Goal: Task Accomplishment & Management: Use online tool/utility

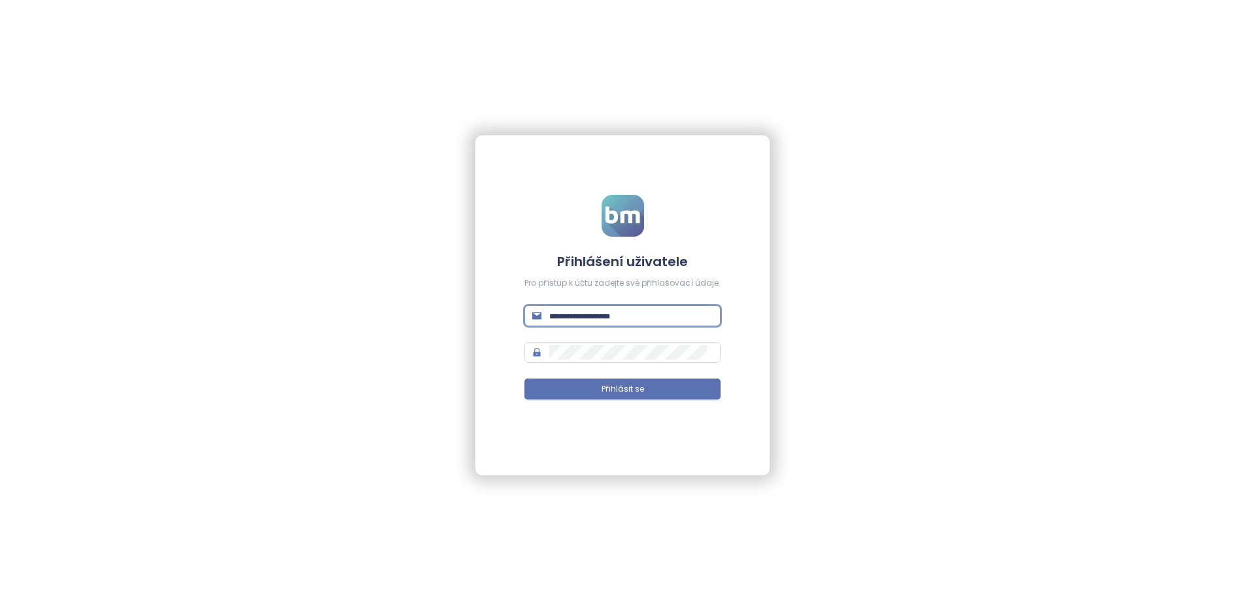
click at [608, 312] on input "text" at bounding box center [630, 316] width 163 height 14
click at [647, 311] on input "text" at bounding box center [630, 316] width 163 height 14
paste input "**********"
type input "**********"
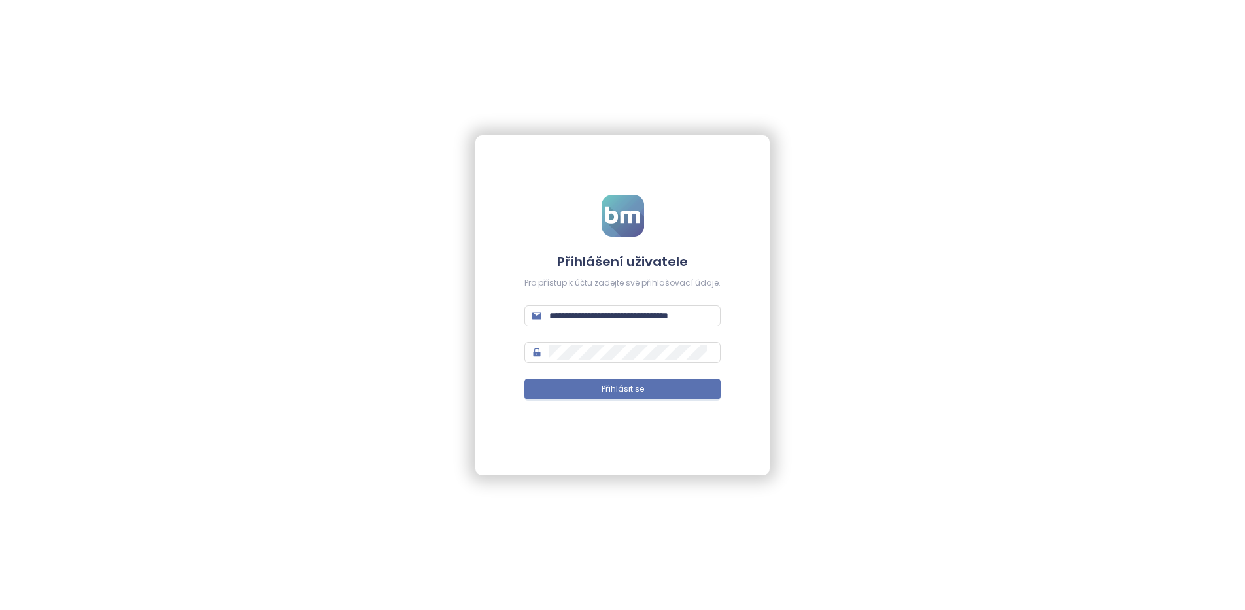
scroll to position [0, 0]
click at [584, 391] on button "Přihlásit se" at bounding box center [622, 388] width 196 height 21
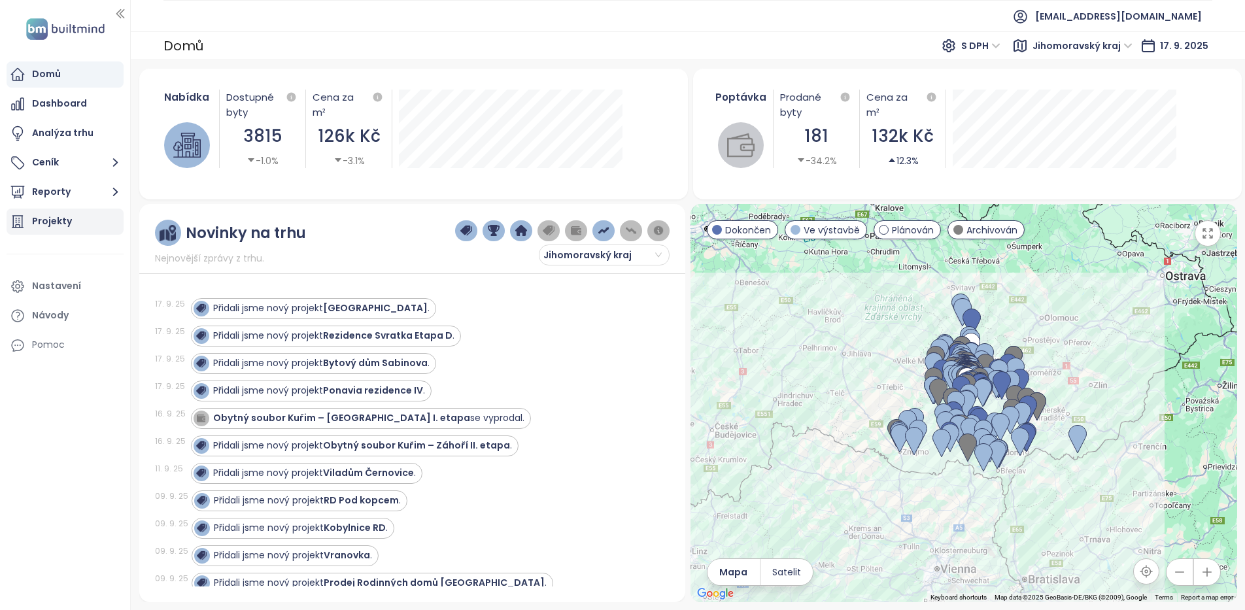
click at [63, 222] on div "Projekty" at bounding box center [52, 221] width 40 height 16
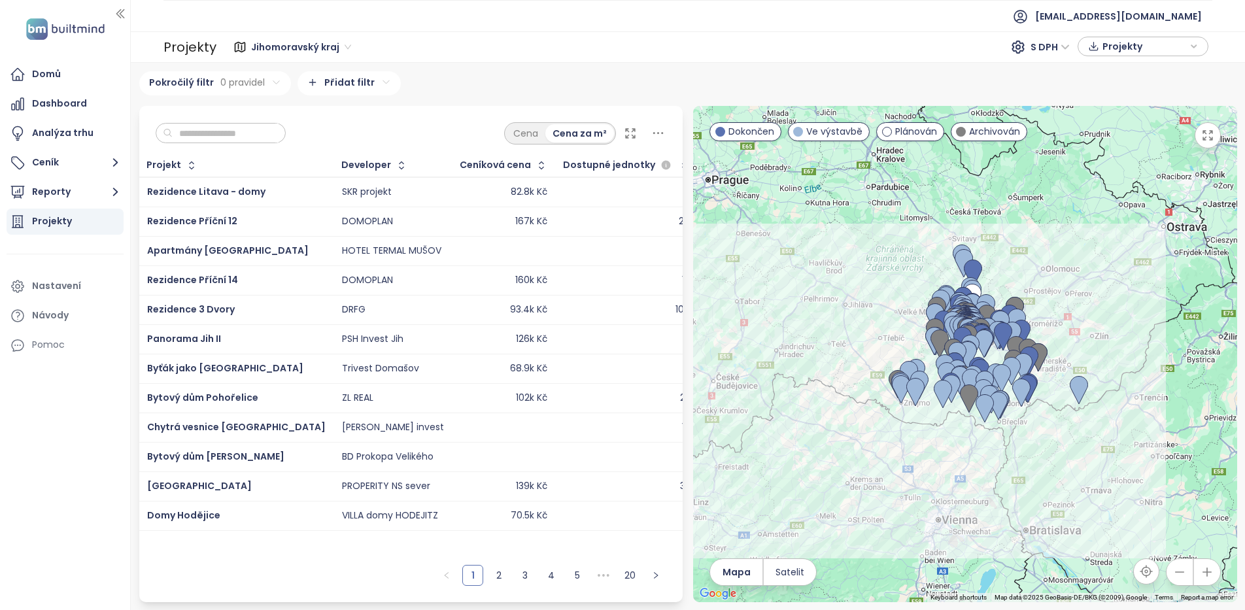
click at [260, 137] on input "text" at bounding box center [226, 134] width 106 height 20
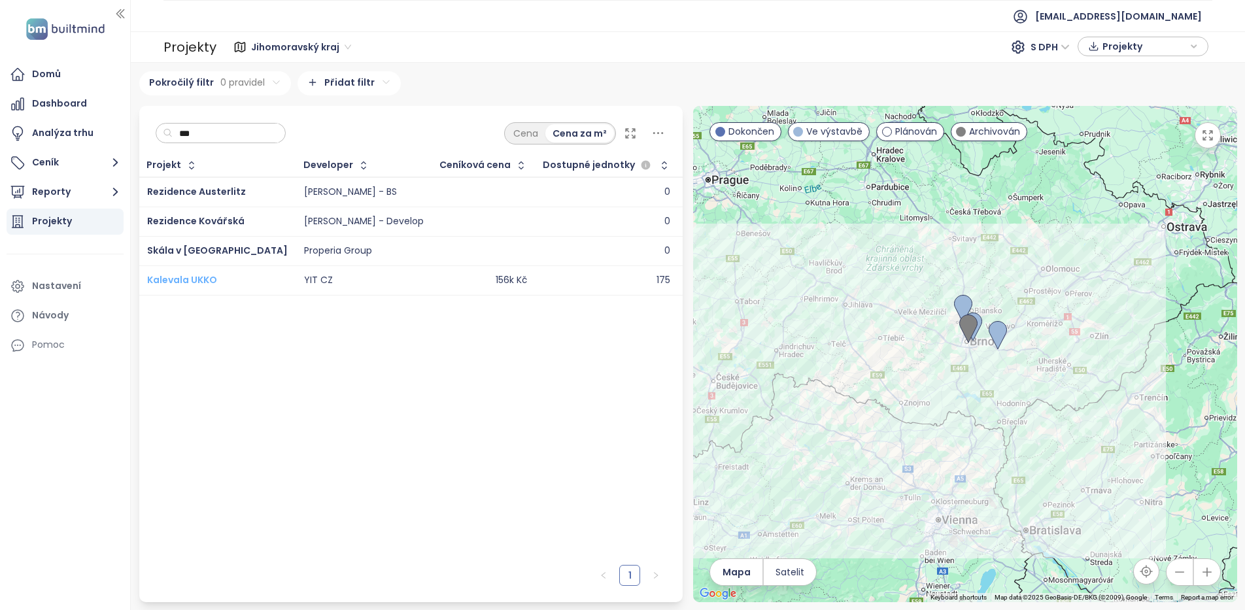
type input "***"
click at [215, 278] on span "Kalevala UKKO" at bounding box center [182, 279] width 70 height 13
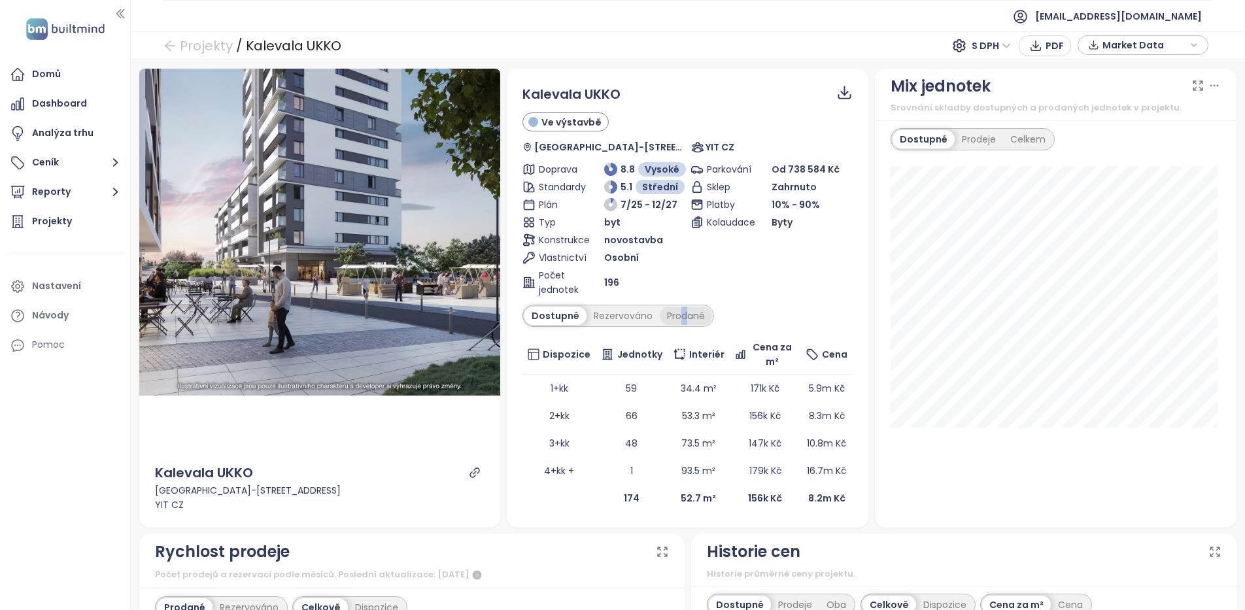
click at [677, 314] on div "Prodané" at bounding box center [686, 316] width 52 height 18
click at [682, 316] on div "Prodané" at bounding box center [686, 316] width 52 height 18
click at [600, 314] on div "Rezervováno" at bounding box center [619, 316] width 73 height 18
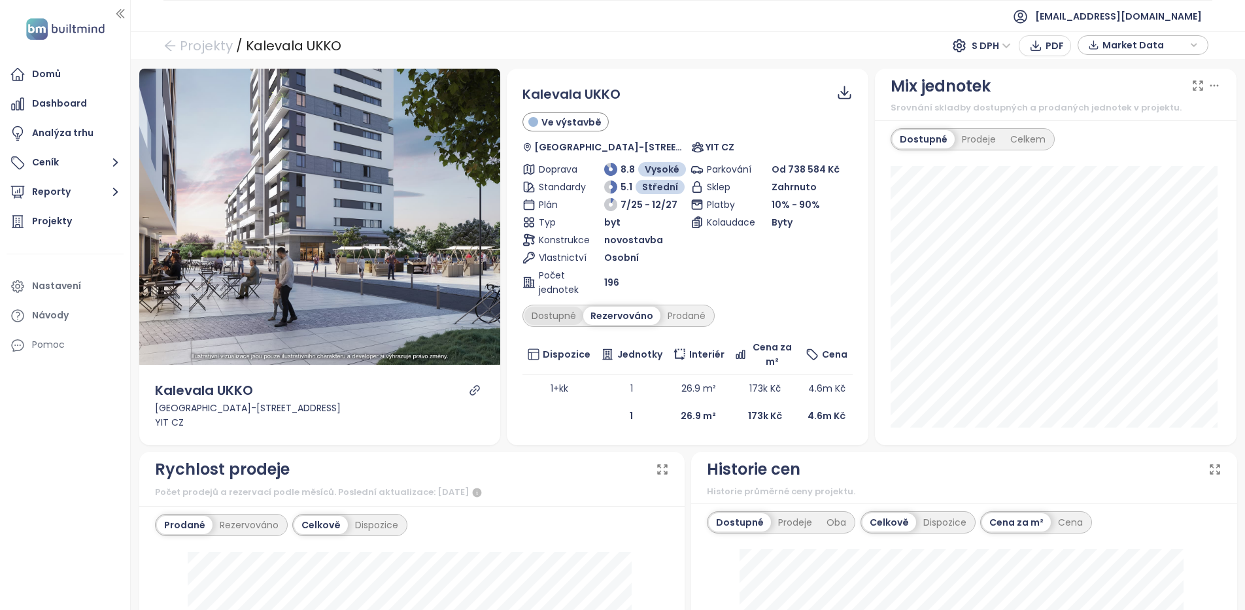
click at [554, 317] on div "Dostupné" at bounding box center [553, 316] width 59 height 18
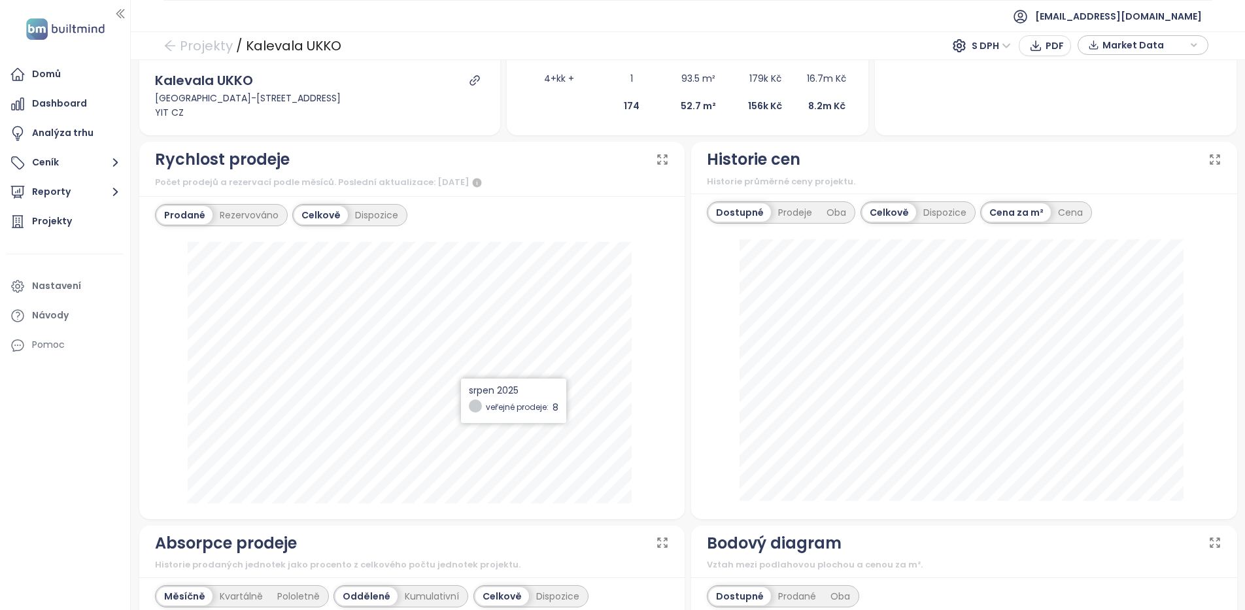
scroll to position [458, 0]
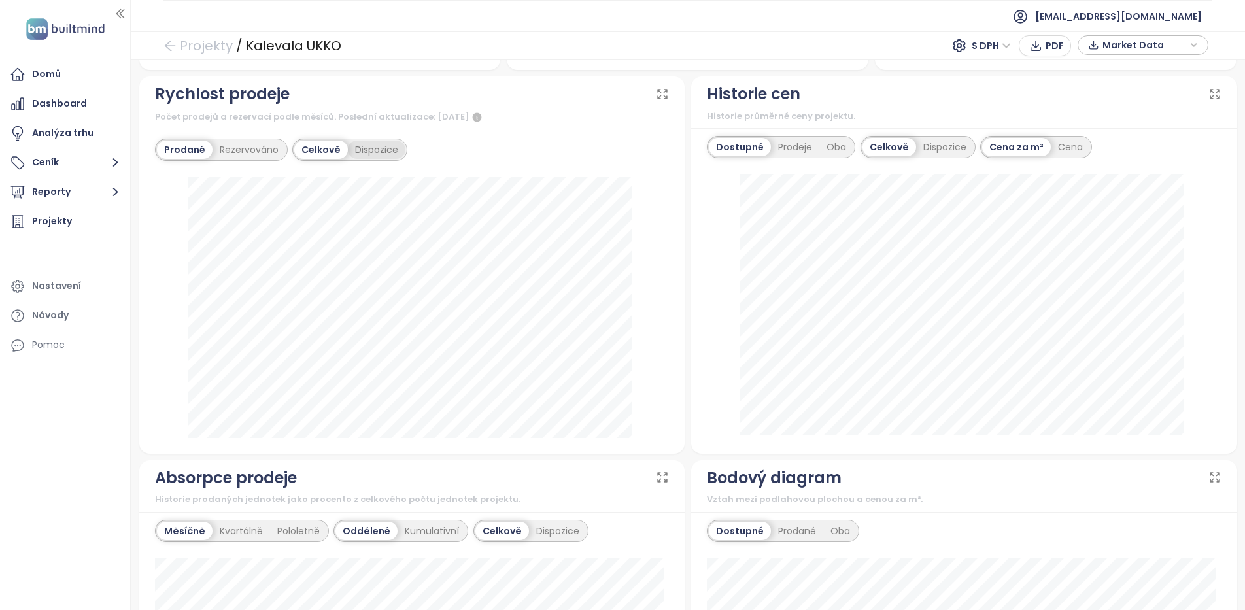
click at [391, 154] on div "Dispozice" at bounding box center [377, 150] width 58 height 18
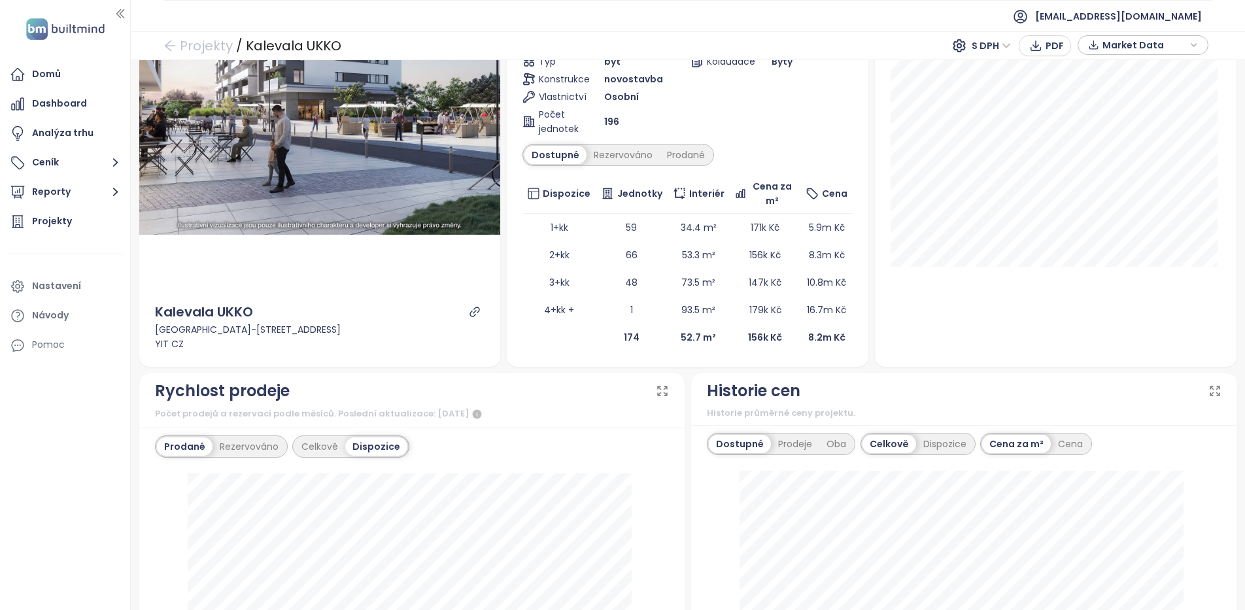
scroll to position [131, 0]
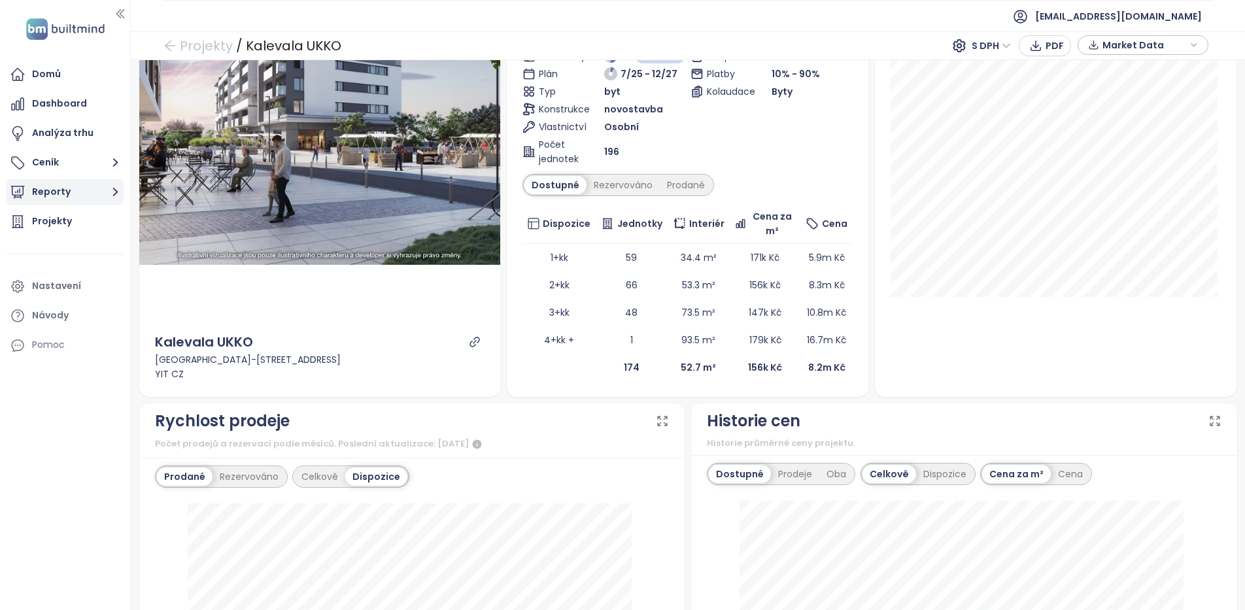
click at [71, 195] on button "Reporty" at bounding box center [65, 192] width 117 height 26
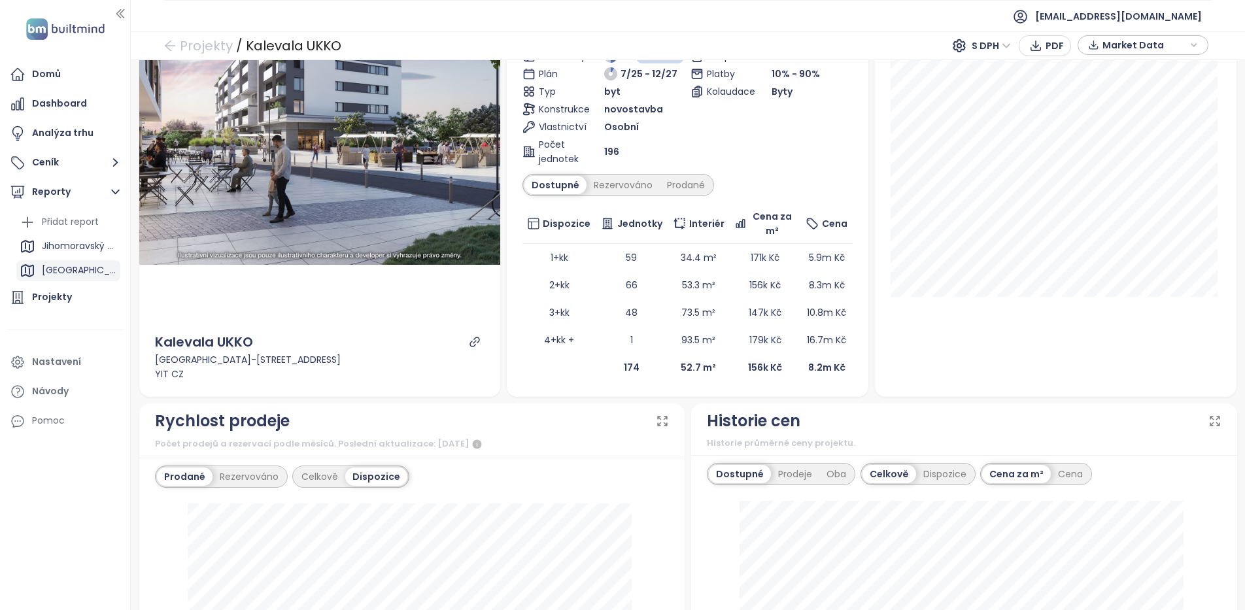
click at [71, 273] on div "[GEOGRAPHIC_DATA]" at bounding box center [68, 270] width 104 height 21
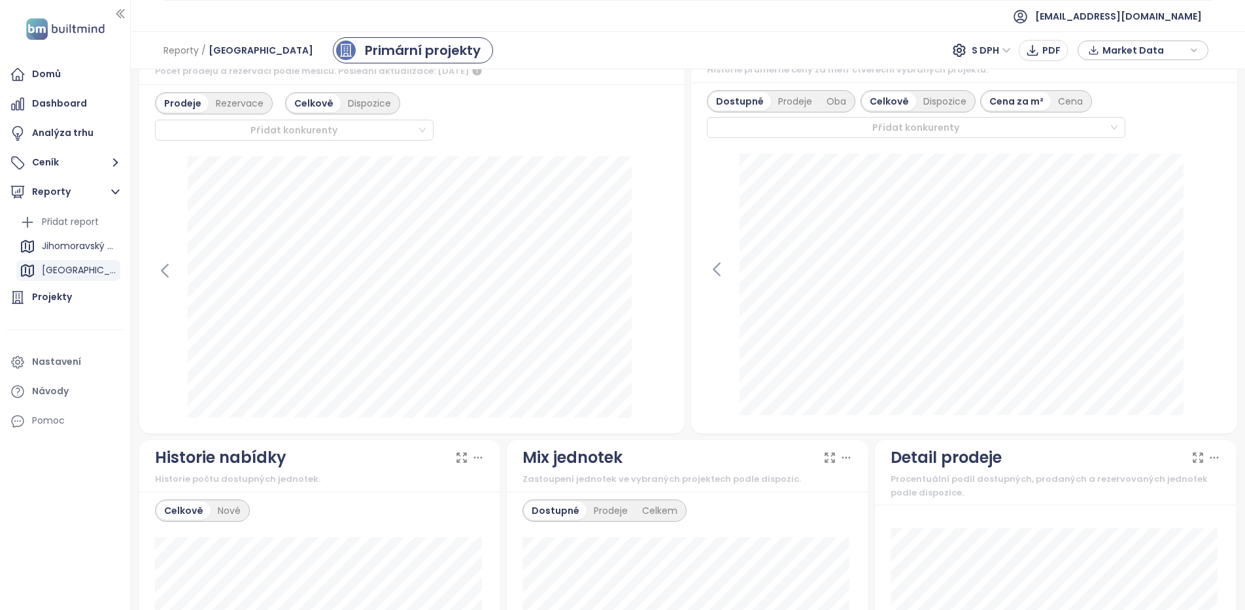
scroll to position [327, 0]
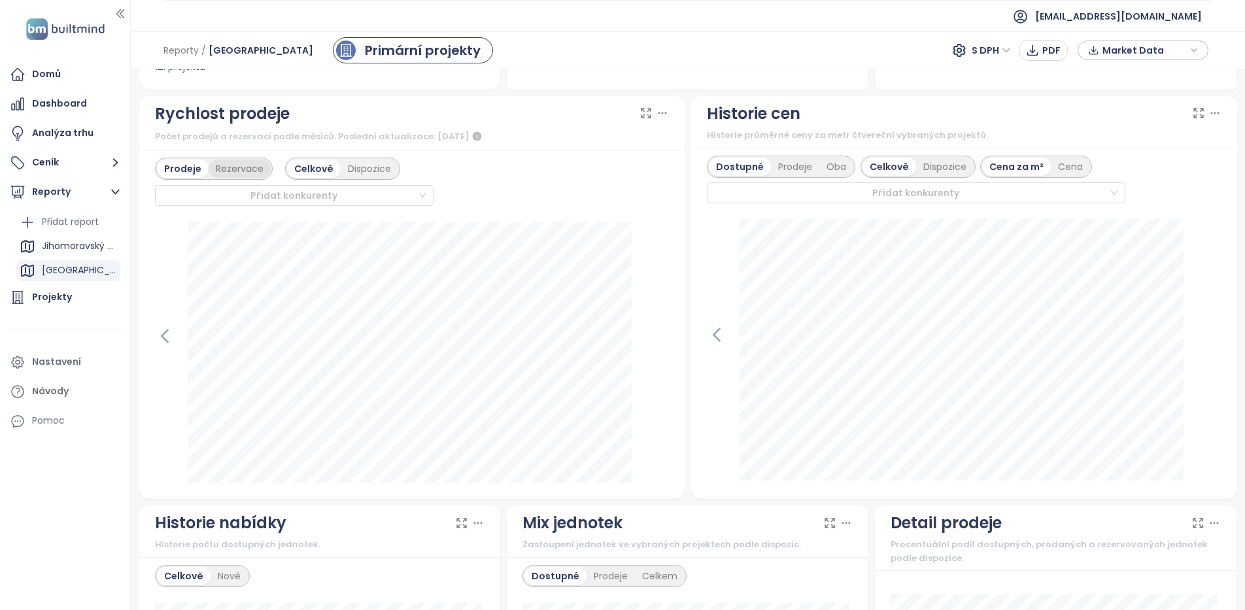
click at [229, 170] on div "Rezervace" at bounding box center [240, 168] width 62 height 18
click at [176, 174] on div "Prodeje" at bounding box center [181, 168] width 48 height 18
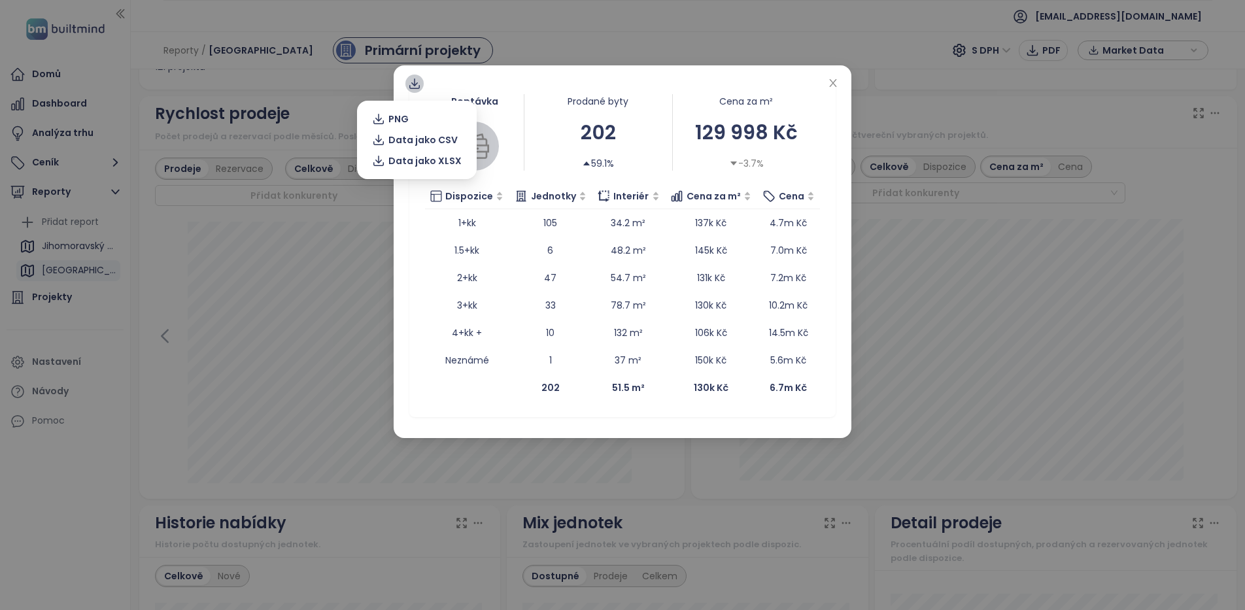
click at [412, 82] on icon at bounding box center [414, 83] width 13 height 13
click at [433, 159] on span "Data jako XLSX" at bounding box center [424, 161] width 73 height 14
click at [1204, 273] on div "Poptávka Prodané byty 202 59.1% Cena za m² 129 998 Kč -3.7% Dispozice Jednotky …" at bounding box center [622, 305] width 1245 height 610
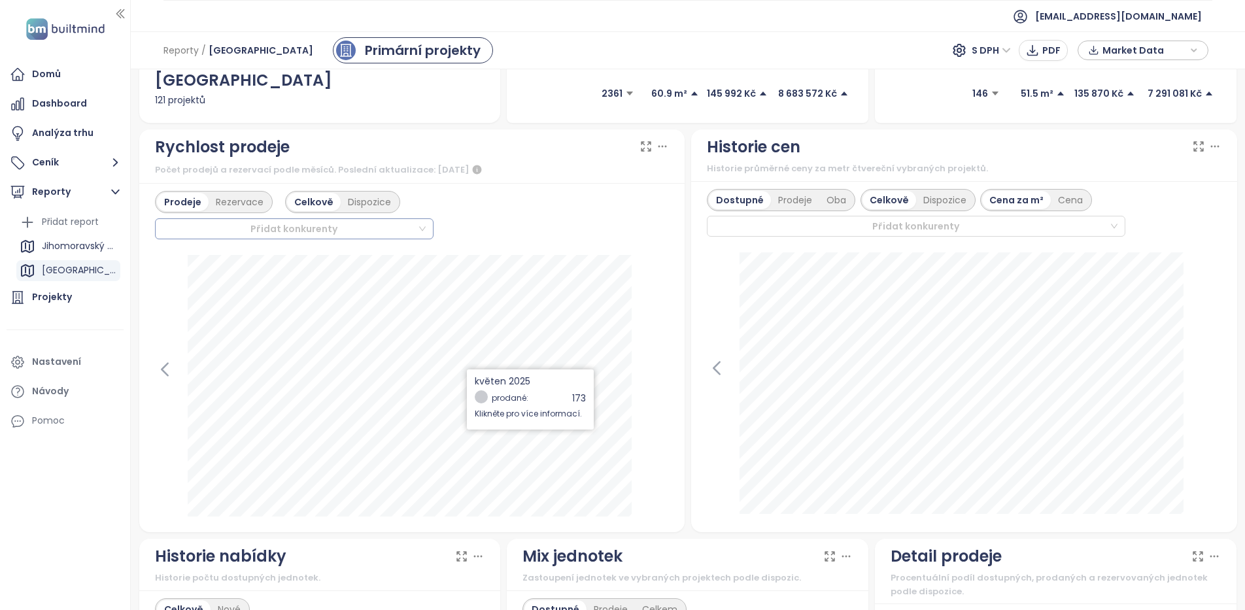
scroll to position [261, 0]
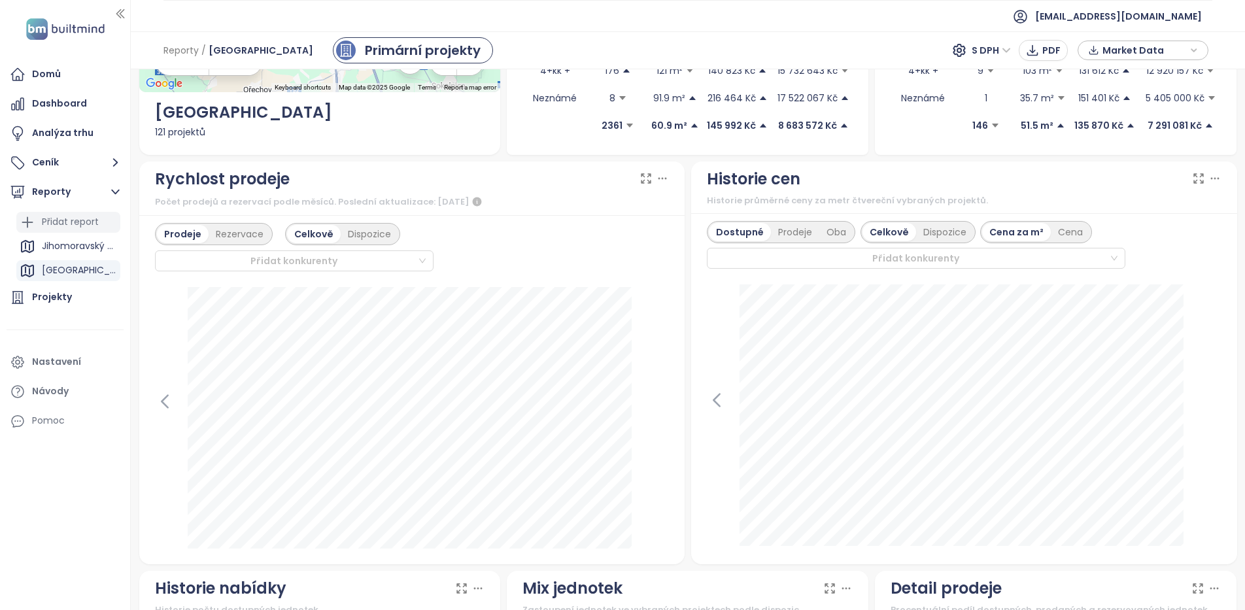
click at [93, 229] on div "Přidat report" at bounding box center [70, 222] width 57 height 16
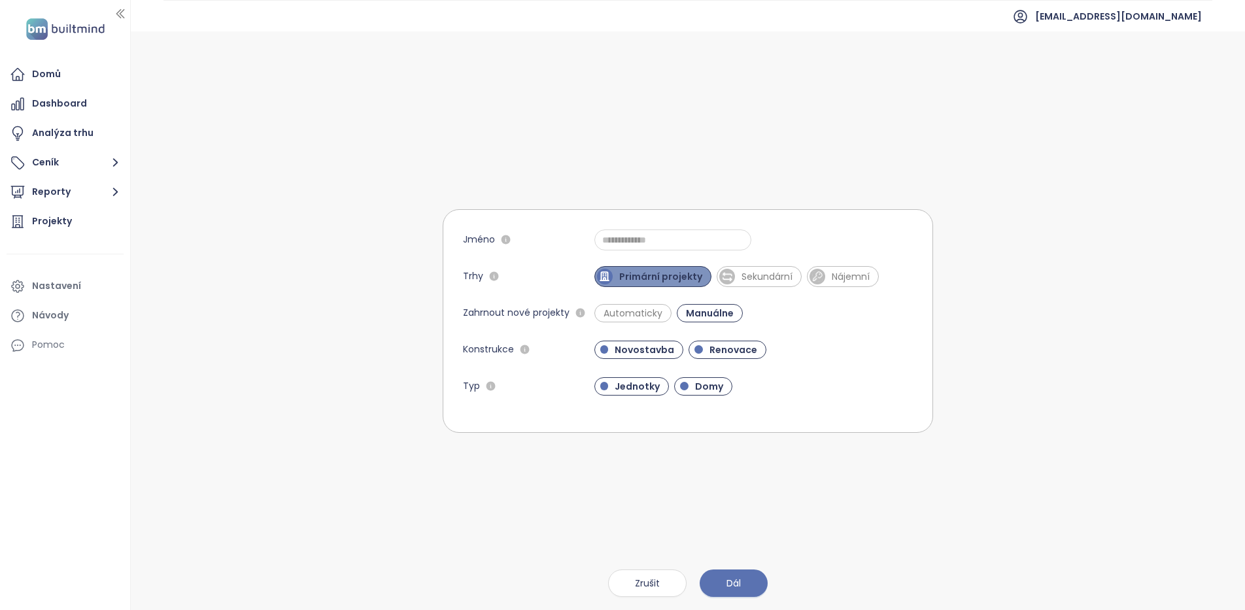
click at [690, 275] on span "Primární projekty" at bounding box center [660, 276] width 96 height 13
click at [690, 275] on span "Primární projekty" at bounding box center [657, 276] width 90 height 13
click at [723, 241] on input "Jméno" at bounding box center [672, 239] width 157 height 21
click at [993, 369] on div "Jméno Trhy Primární projekty Sekundární Nájemní Zahrnout nové projekty Automati…" at bounding box center [688, 320] width 1114 height 578
click at [654, 347] on span "Novostavba" at bounding box center [644, 349] width 73 height 13
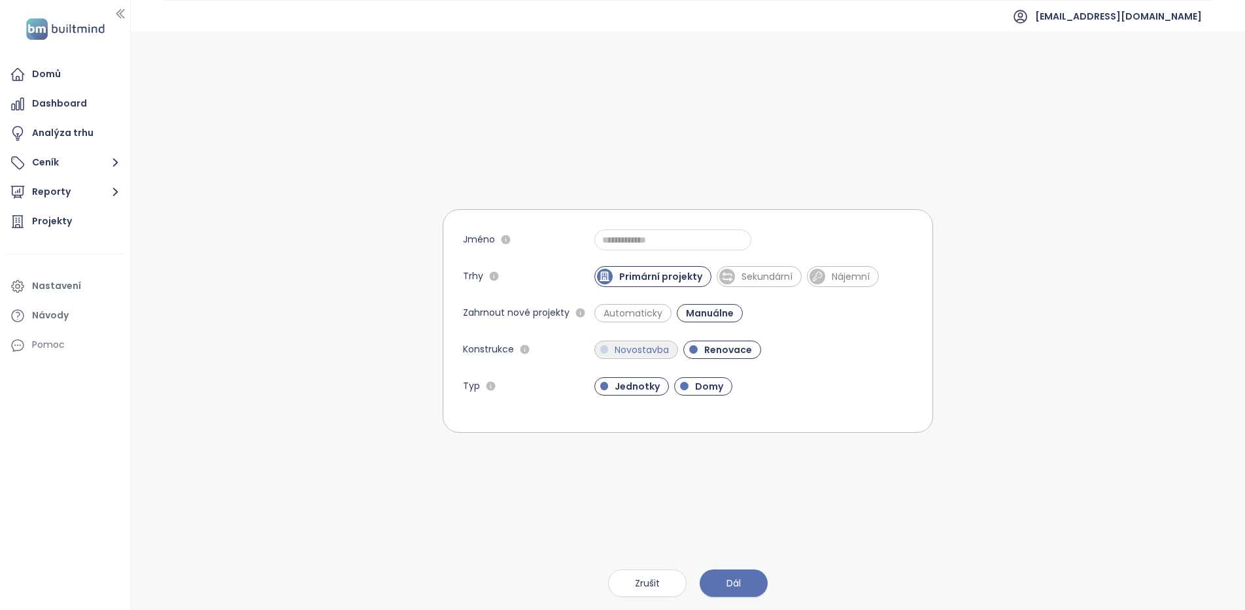
click at [636, 348] on span "Novostavba" at bounding box center [641, 349] width 67 height 13
click at [727, 354] on span "Renovace" at bounding box center [733, 349] width 61 height 13
click at [684, 386] on div at bounding box center [684, 386] width 8 height 8
click at [673, 241] on input "Jméno" at bounding box center [672, 239] width 157 height 21
type input "******"
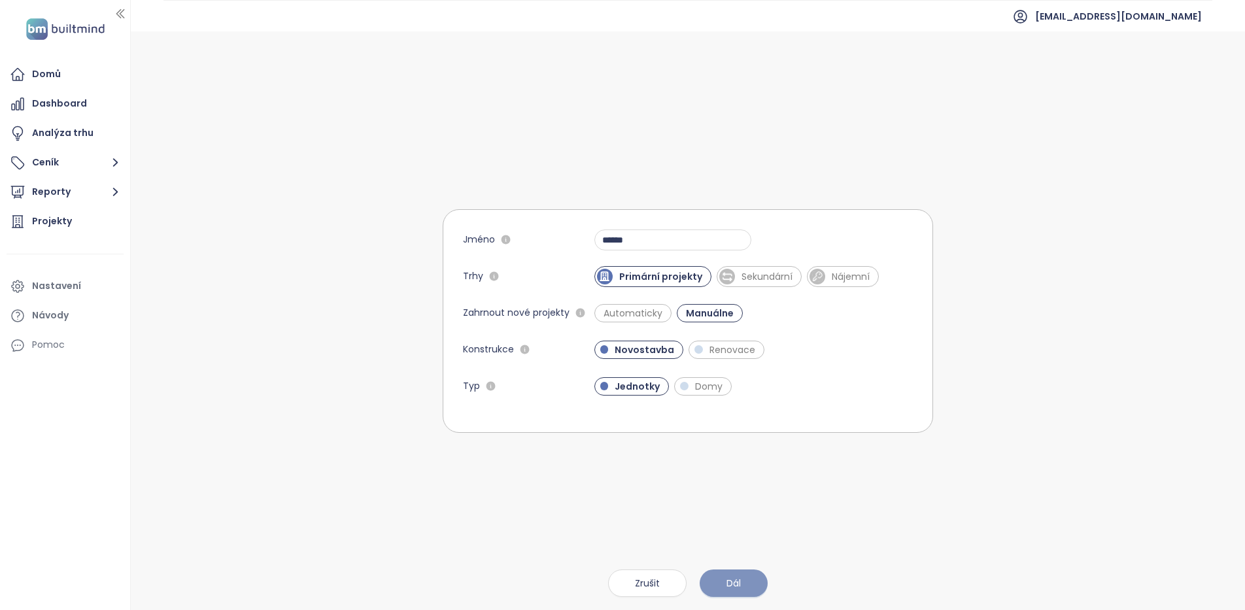
click at [744, 575] on button "Dál" at bounding box center [733, 582] width 68 height 27
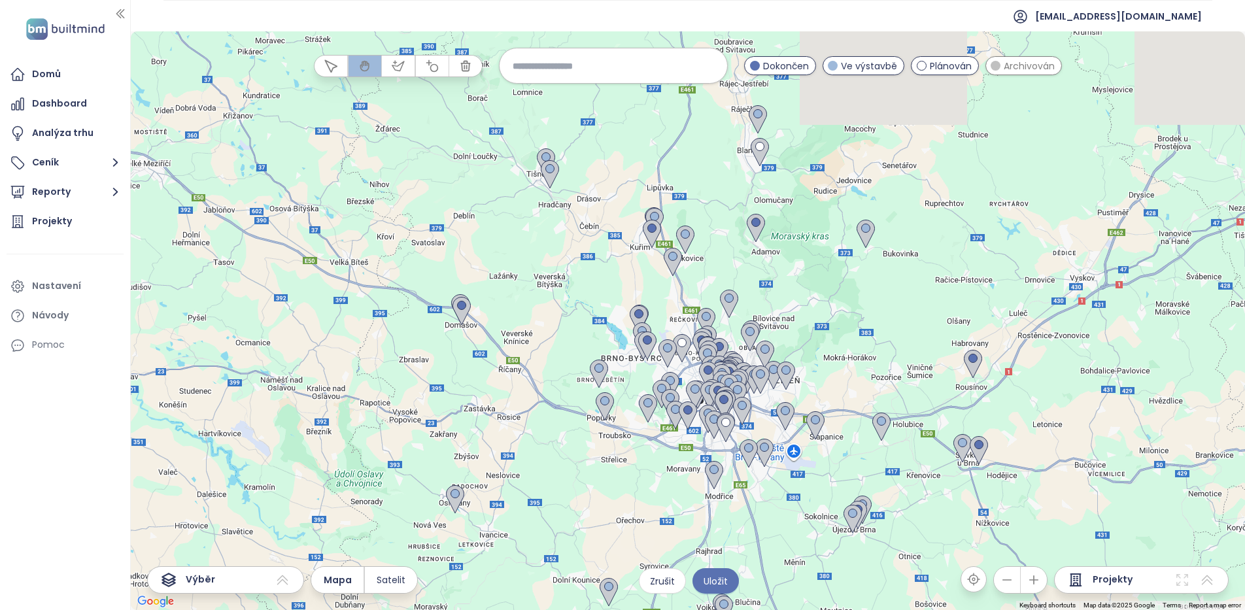
drag, startPoint x: 654, startPoint y: 278, endPoint x: 854, endPoint y: 631, distance: 405.1
click at [854, 609] on html "Domů Dashboard Analýza trhu Ceník Reporty Projekty Nastavení Návody Pomoc imos-…" at bounding box center [622, 305] width 1245 height 610
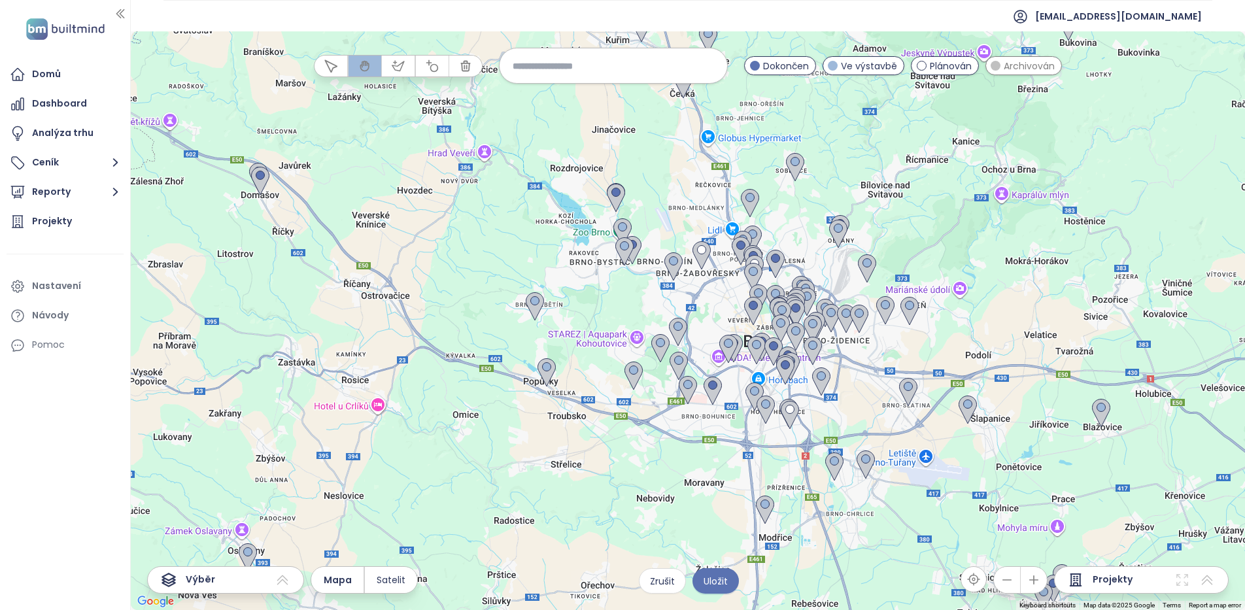
drag, startPoint x: 860, startPoint y: 604, endPoint x: 890, endPoint y: 552, distance: 60.1
click at [890, 552] on div at bounding box center [688, 320] width 1114 height 578
click at [399, 65] on icon "button" at bounding box center [398, 65] width 12 height 9
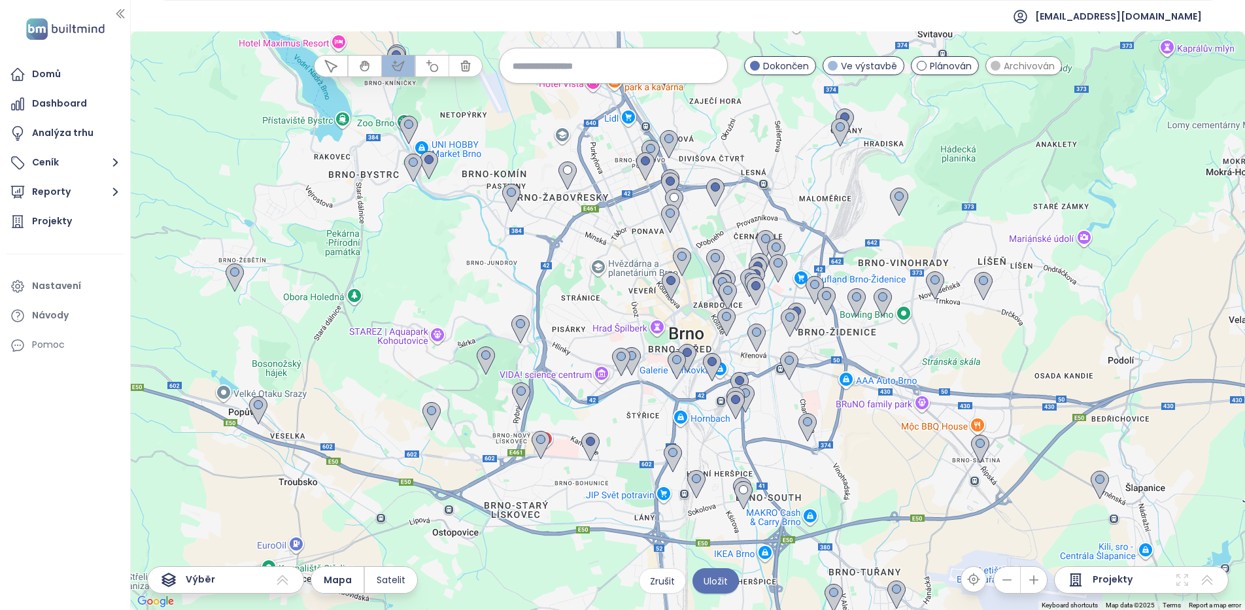
click at [618, 66] on input at bounding box center [612, 66] width 201 height 28
click at [326, 63] on icon "button" at bounding box center [331, 66] width 12 height 12
click at [359, 64] on icon "button" at bounding box center [364, 65] width 13 height 13
click at [400, 58] on button "button" at bounding box center [398, 66] width 33 height 21
drag, startPoint x: 745, startPoint y: 427, endPoint x: 775, endPoint y: 411, distance: 33.9
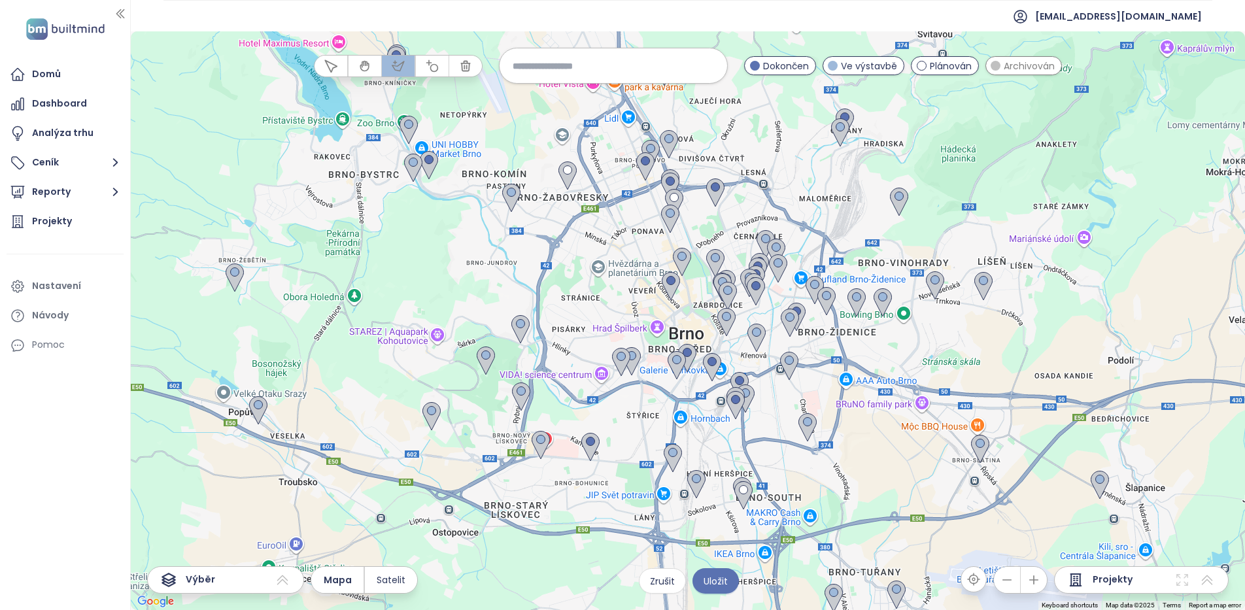
click at [747, 426] on div at bounding box center [688, 320] width 1114 height 578
drag, startPoint x: 810, startPoint y: 398, endPoint x: 819, endPoint y: 388, distance: 13.9
click at [813, 394] on div at bounding box center [688, 320] width 1114 height 578
drag, startPoint x: 826, startPoint y: 332, endPoint x: 824, endPoint y: 320, distance: 12.1
click at [826, 326] on div at bounding box center [688, 320] width 1114 height 578
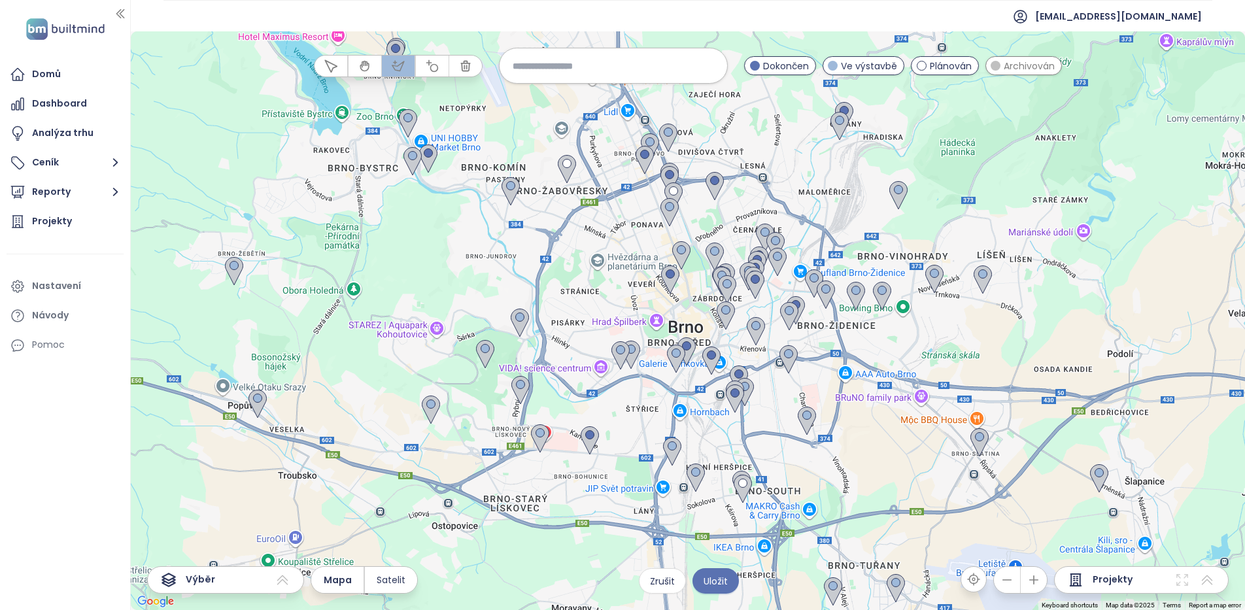
click at [515, 275] on div at bounding box center [688, 320] width 1114 height 578
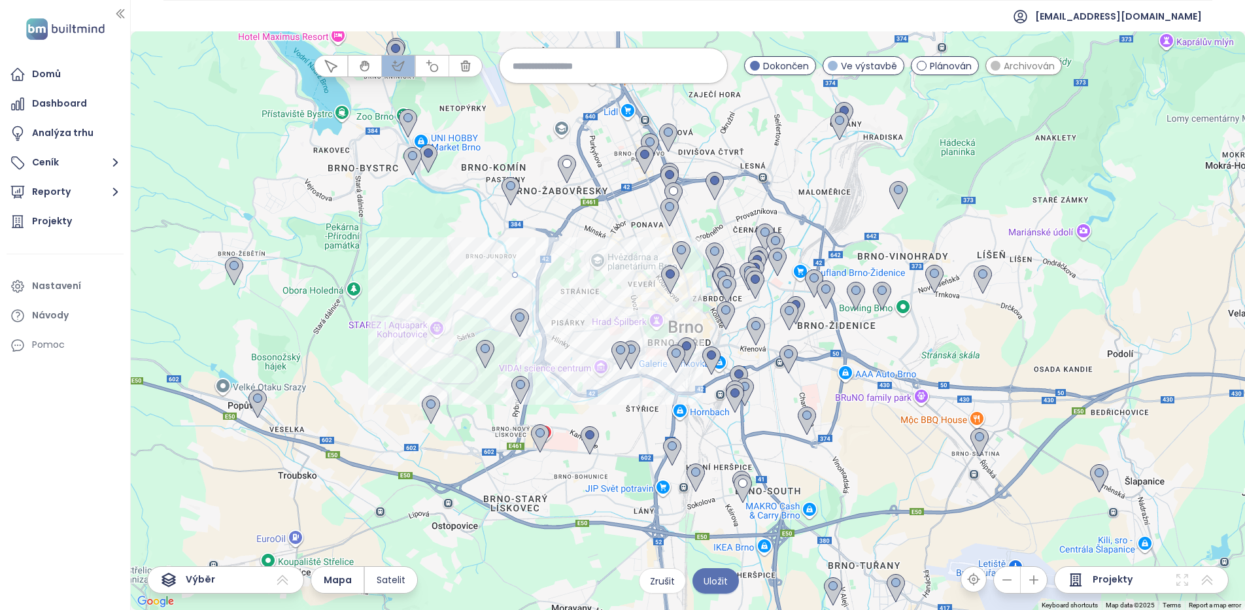
click at [614, 375] on div at bounding box center [688, 320] width 1114 height 578
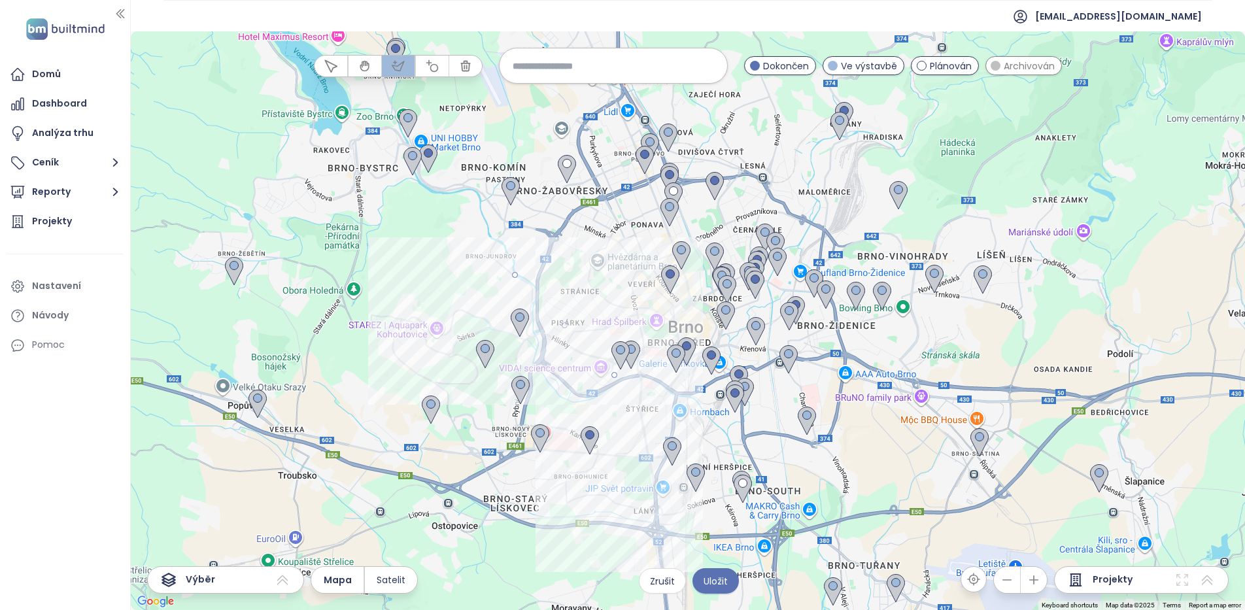
click at [650, 431] on div at bounding box center [688, 320] width 1114 height 578
click at [666, 473] on div at bounding box center [688, 320] width 1114 height 578
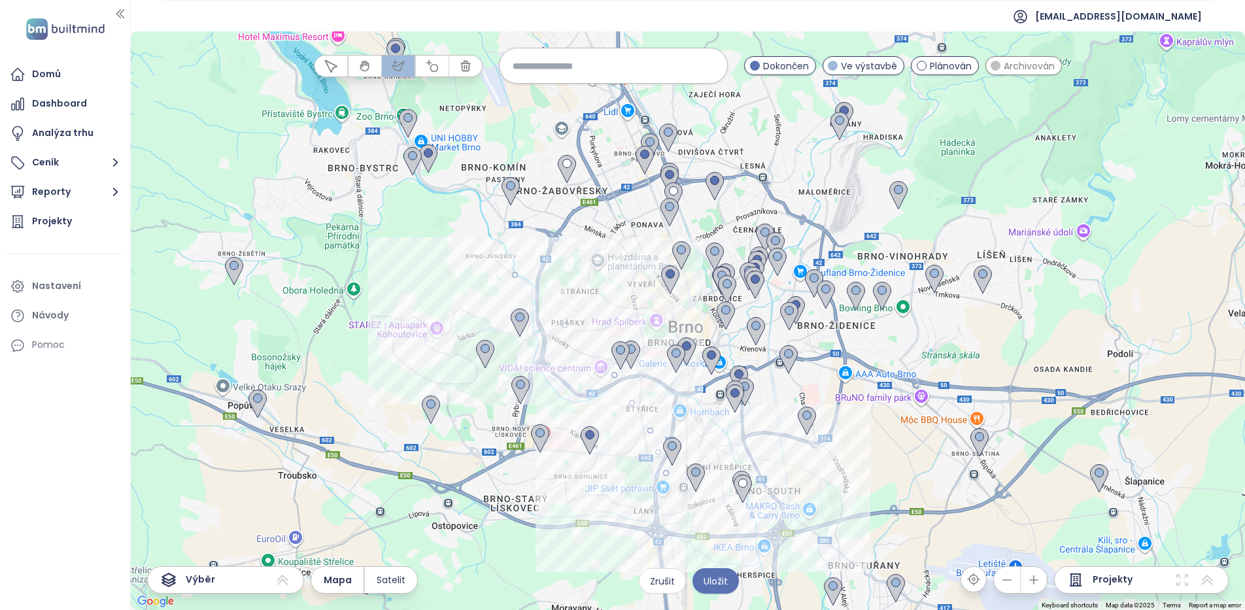
click at [710, 513] on div at bounding box center [688, 320] width 1114 height 578
drag, startPoint x: 763, startPoint y: 510, endPoint x: 775, endPoint y: 481, distance: 31.7
click at [767, 497] on div at bounding box center [688, 320] width 1114 height 578
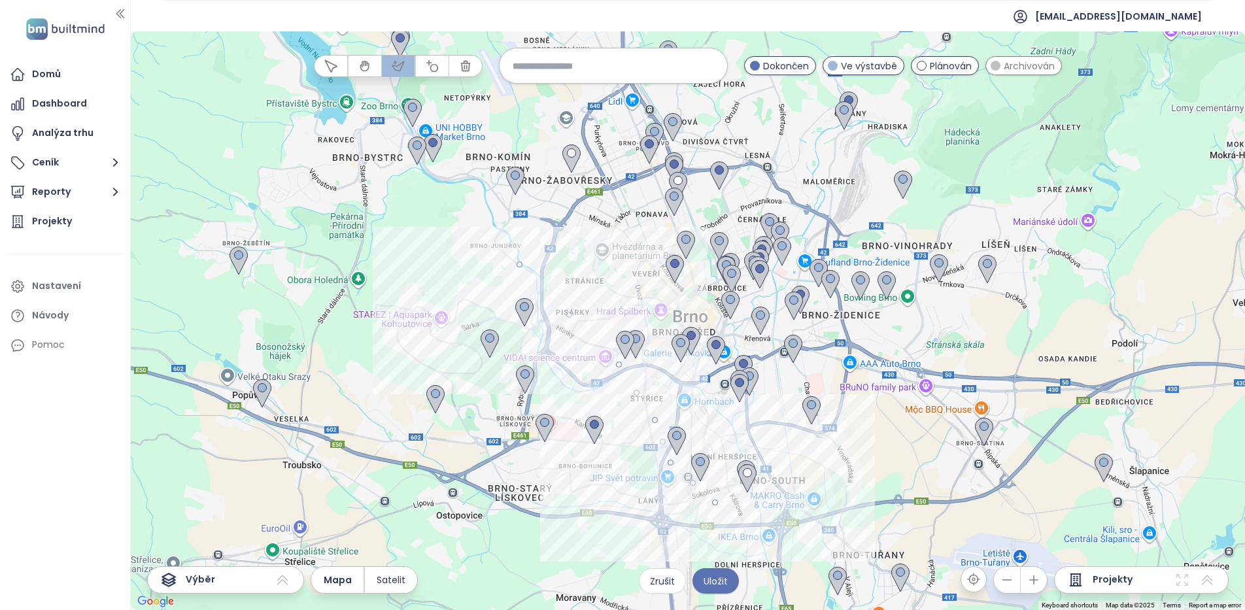
click at [777, 437] on div at bounding box center [688, 320] width 1114 height 578
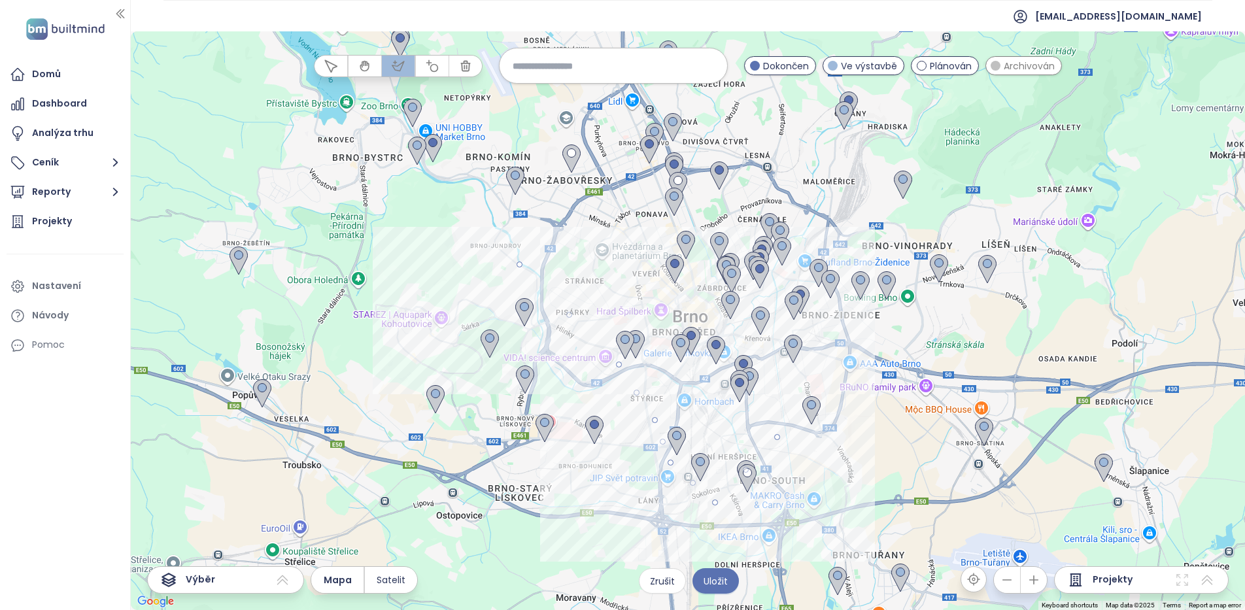
click at [778, 374] on div at bounding box center [688, 320] width 1114 height 578
drag, startPoint x: 752, startPoint y: 335, endPoint x: 742, endPoint y: 324, distance: 15.3
click at [752, 335] on div at bounding box center [688, 320] width 1114 height 578
click at [744, 292] on div at bounding box center [688, 320] width 1114 height 578
click at [690, 284] on div at bounding box center [688, 320] width 1114 height 578
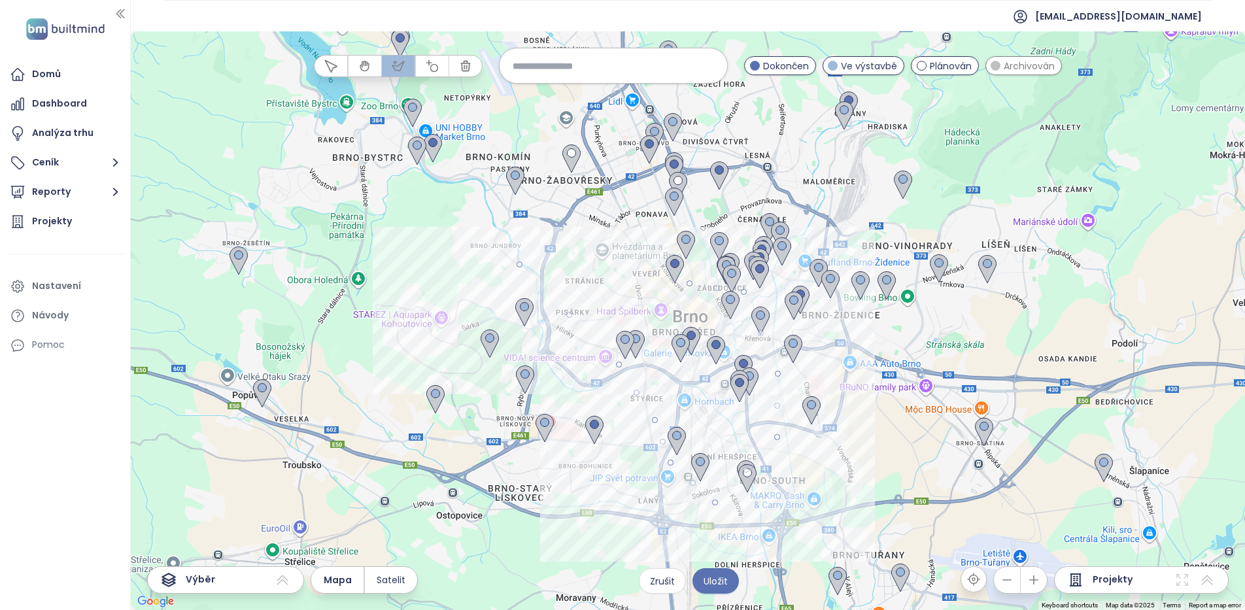
drag, startPoint x: 621, startPoint y: 284, endPoint x: 579, endPoint y: 276, distance: 42.6
click at [620, 284] on div at bounding box center [688, 320] width 1114 height 578
click at [518, 265] on div at bounding box center [688, 320] width 1114 height 578
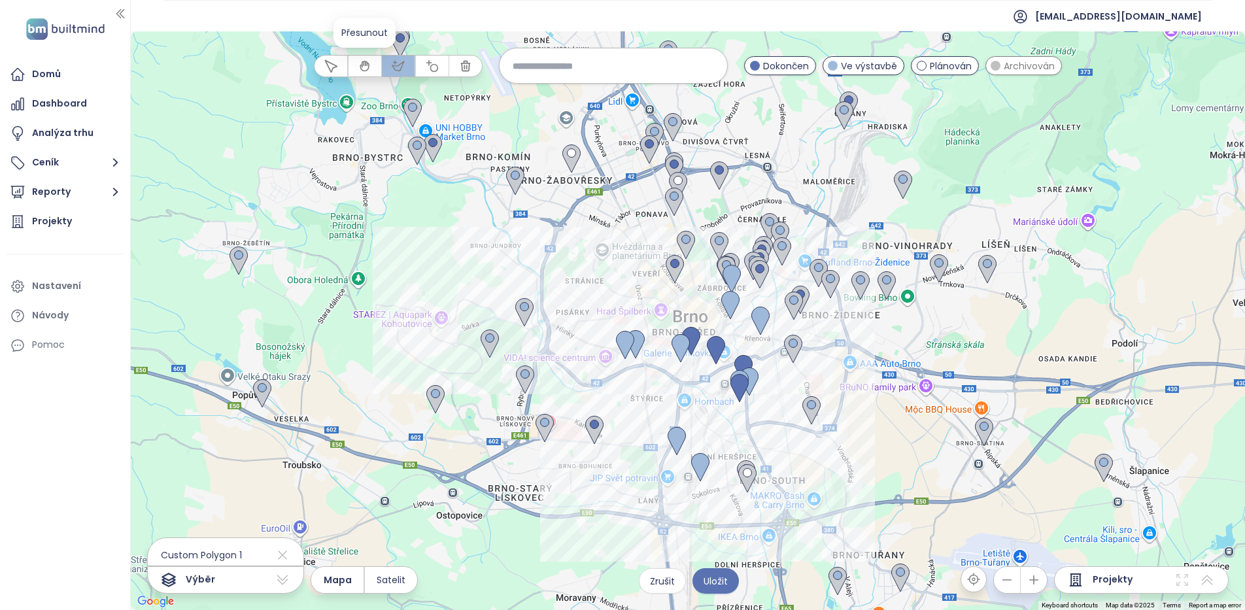
click at [361, 63] on icon "button" at bounding box center [364, 66] width 8 height 10
click at [720, 392] on div at bounding box center [688, 320] width 1114 height 578
click at [277, 554] on icon at bounding box center [283, 554] width 16 height 21
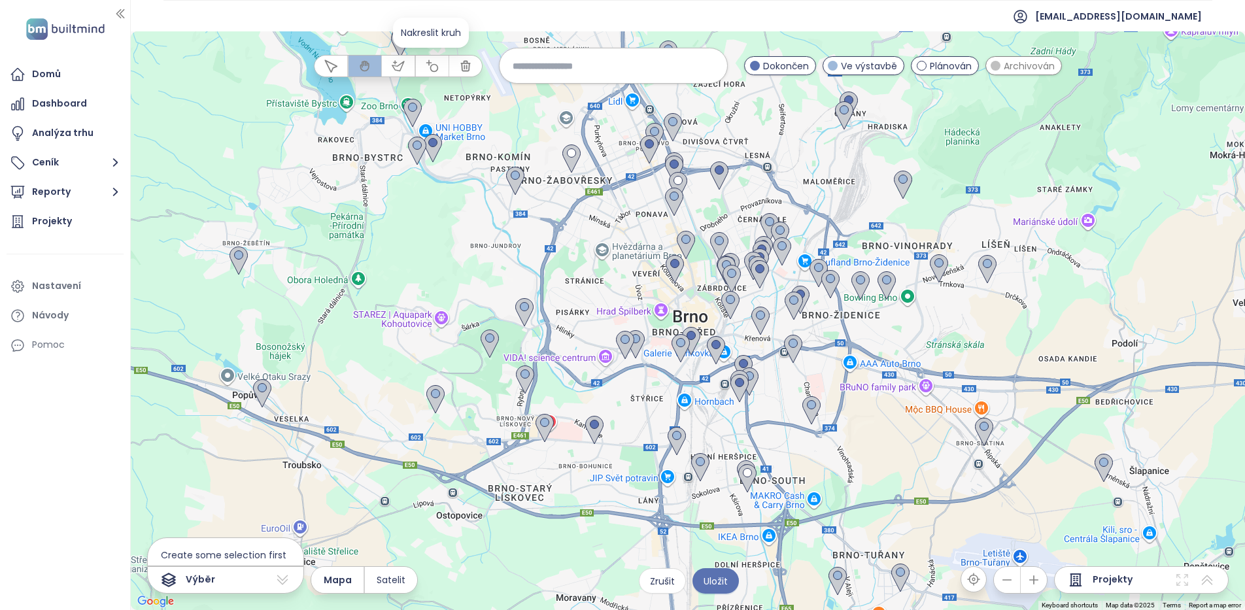
click at [430, 69] on icon "button" at bounding box center [432, 65] width 12 height 12
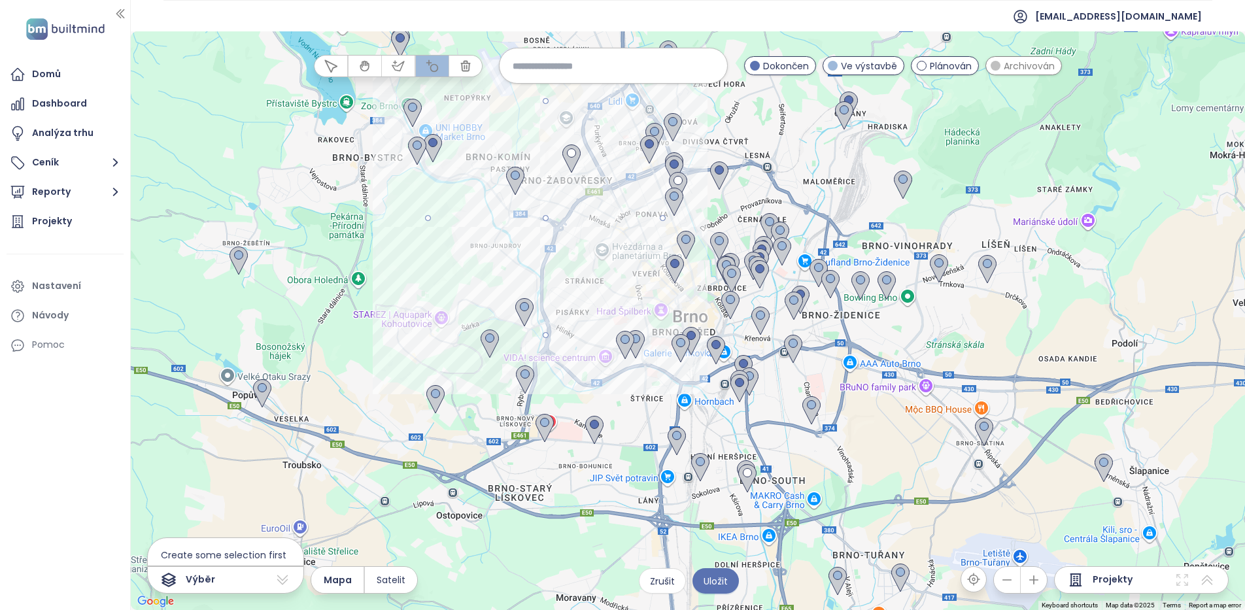
drag, startPoint x: 543, startPoint y: 213, endPoint x: 662, endPoint y: 231, distance: 121.0
click at [662, 231] on div at bounding box center [688, 320] width 1114 height 578
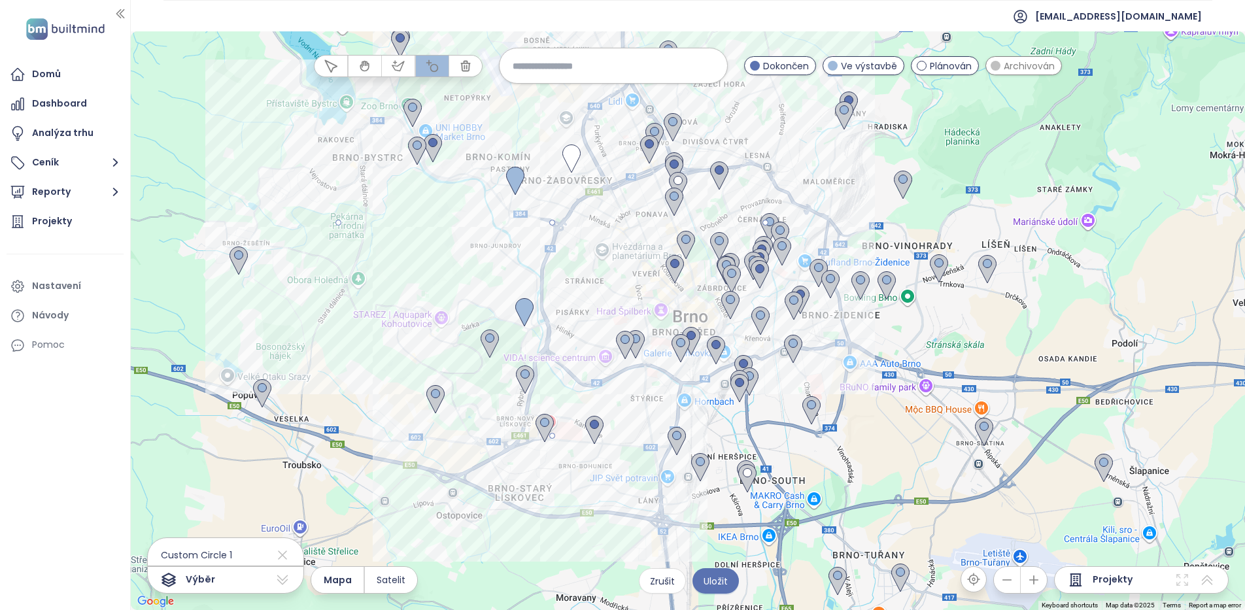
drag, startPoint x: 546, startPoint y: 215, endPoint x: 744, endPoint y: 314, distance: 221.3
click at [744, 314] on div at bounding box center [688, 320] width 1114 height 578
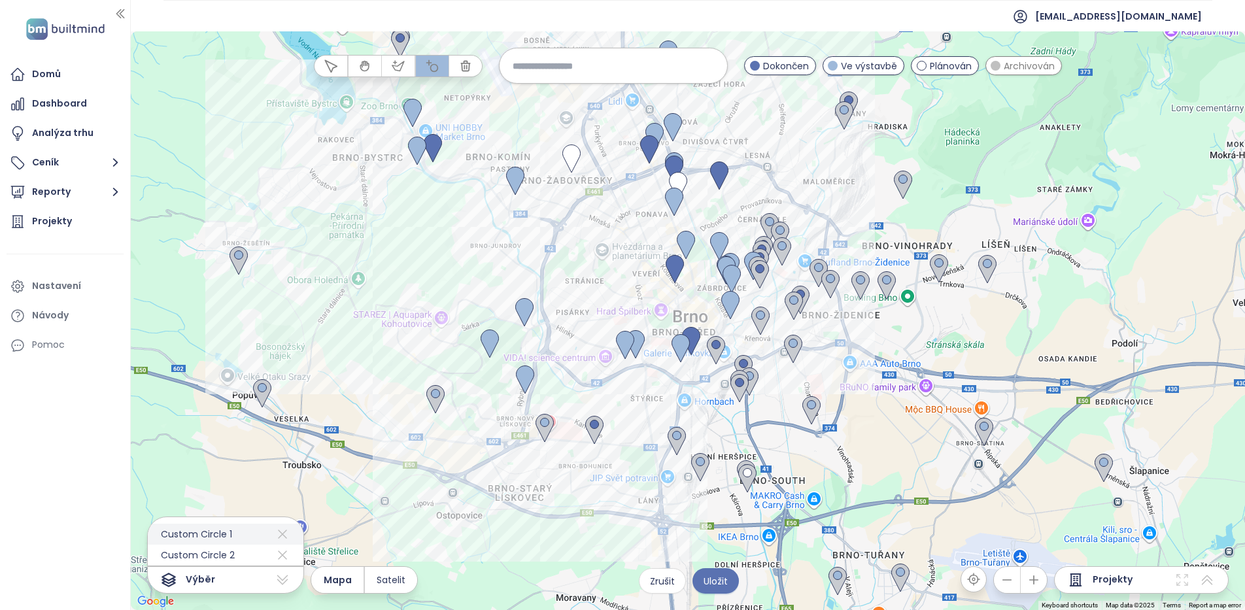
click at [275, 526] on icon at bounding box center [283, 534] width 16 height 21
click at [279, 559] on icon at bounding box center [283, 554] width 16 height 21
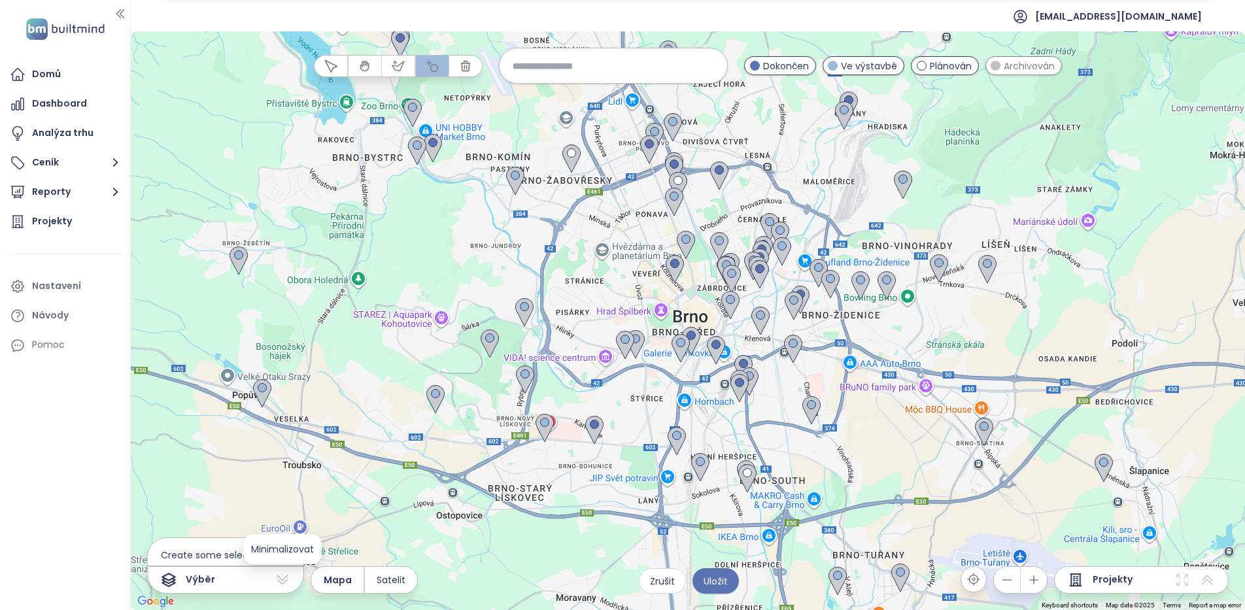
click at [284, 578] on icon at bounding box center [282, 580] width 11 height 10
click at [285, 578] on icon at bounding box center [282, 580] width 11 height 10
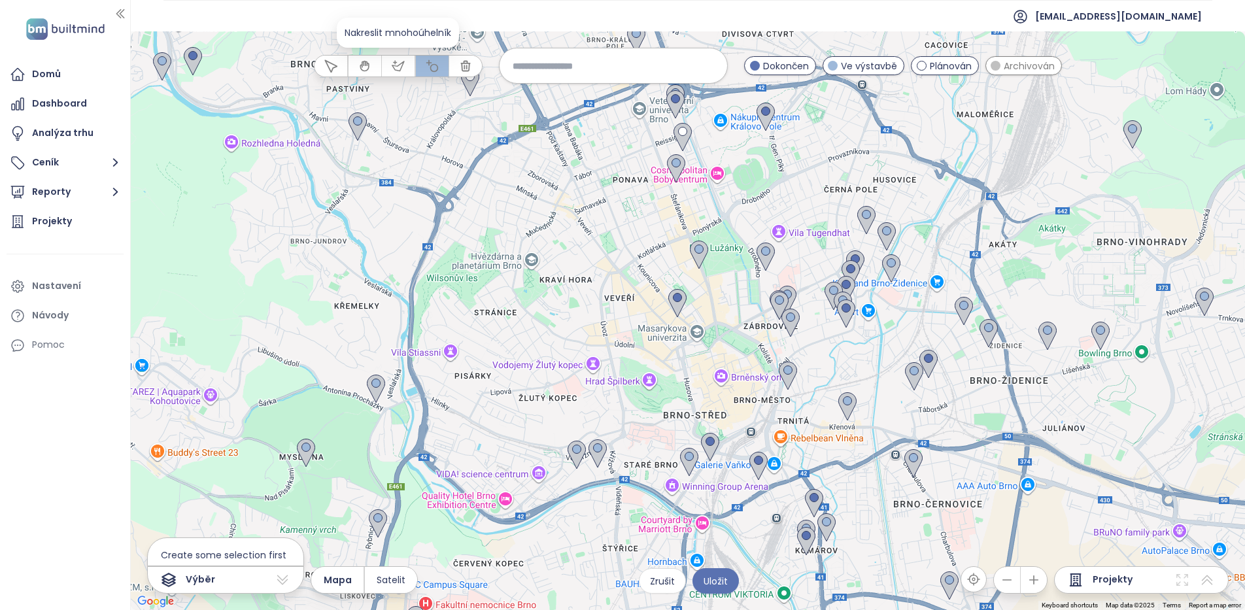
click at [400, 69] on icon "button" at bounding box center [398, 65] width 12 height 9
drag, startPoint x: 637, startPoint y: 345, endPoint x: 635, endPoint y: 310, distance: 35.4
click at [636, 340] on div at bounding box center [688, 321] width 1114 height 578
drag, startPoint x: 652, startPoint y: 275, endPoint x: 679, endPoint y: 239, distance: 44.8
click at [656, 273] on div at bounding box center [688, 321] width 1114 height 578
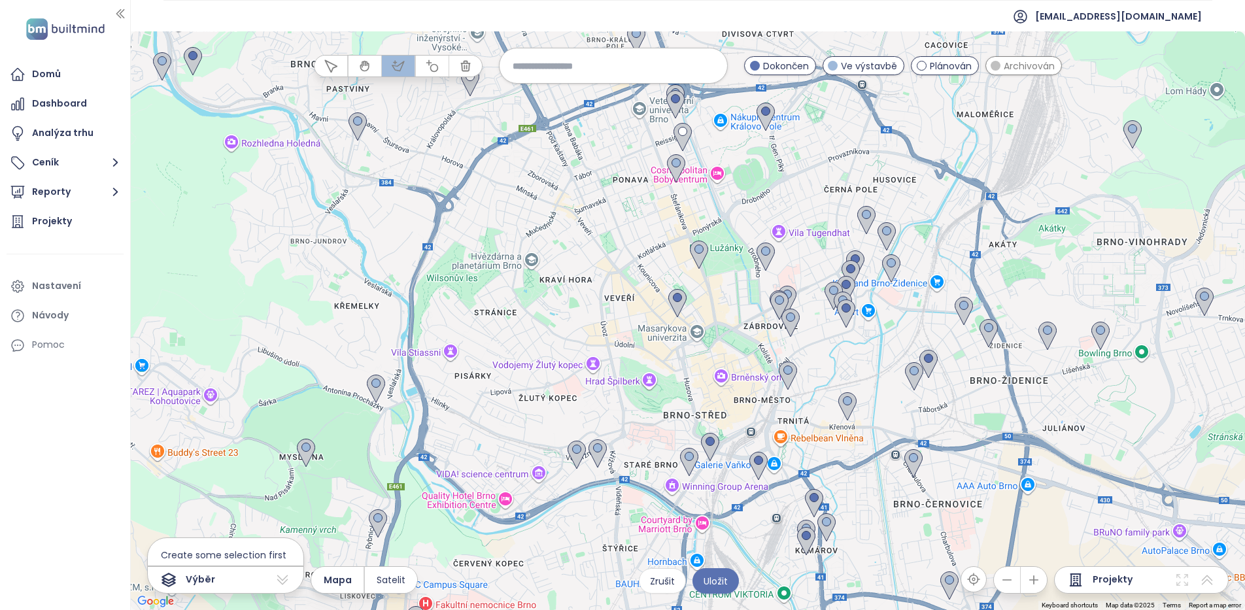
drag, startPoint x: 688, startPoint y: 226, endPoint x: 781, endPoint y: 235, distance: 94.0
click at [714, 227] on div at bounding box center [688, 321] width 1114 height 578
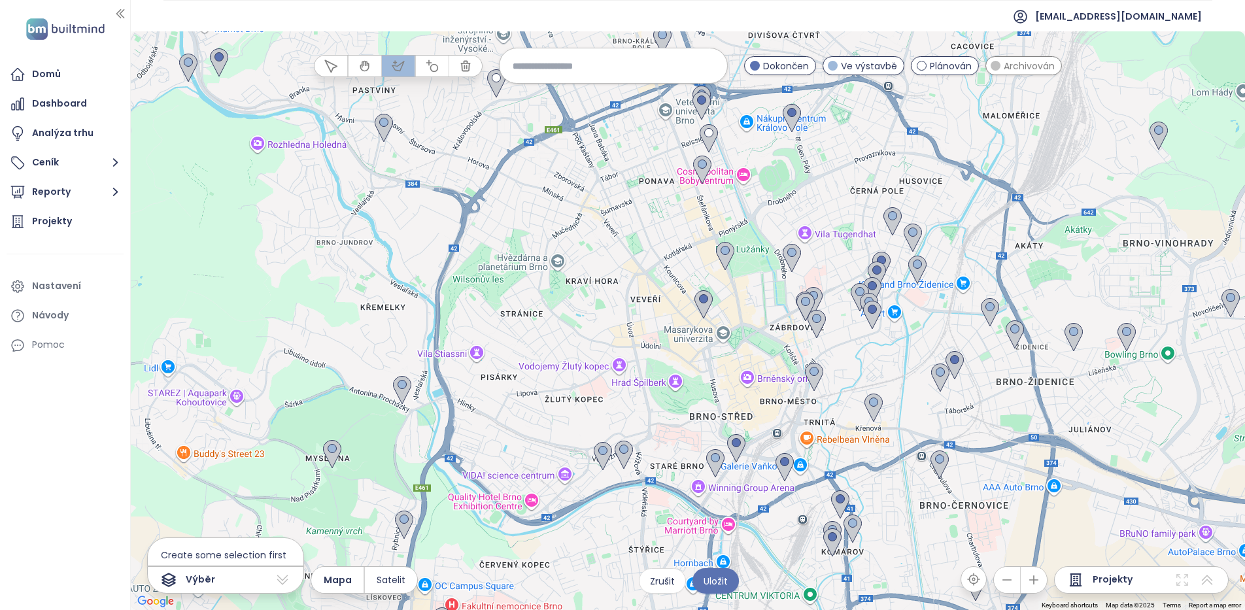
click at [657, 337] on div at bounding box center [688, 321] width 1114 height 578
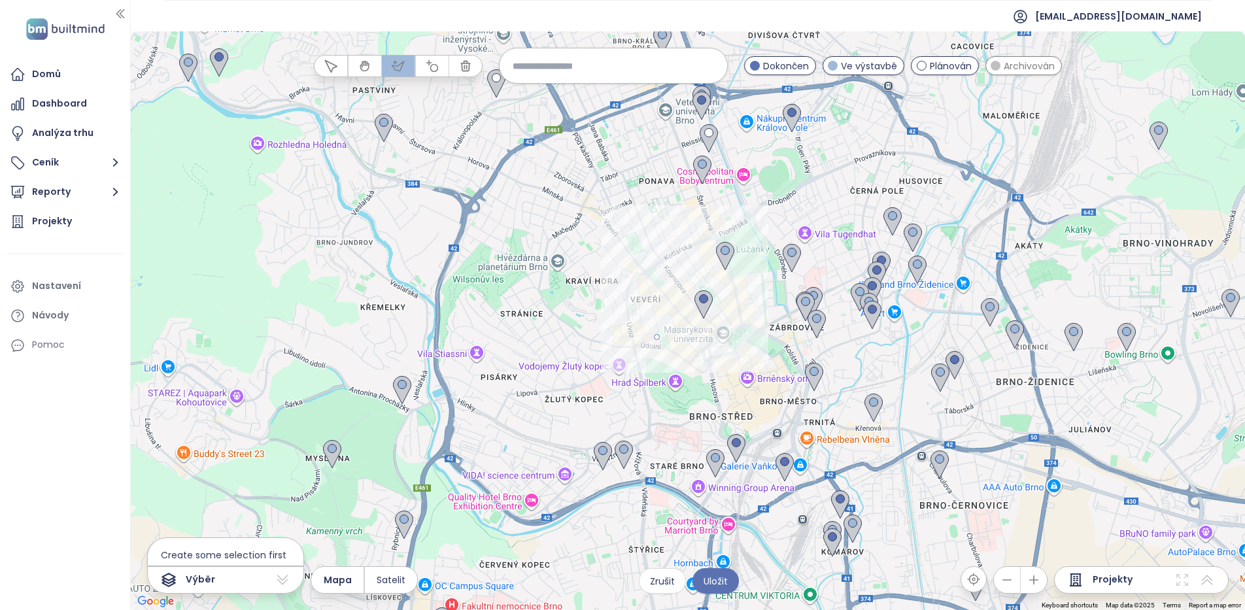
drag, startPoint x: 690, startPoint y: 236, endPoint x: 696, endPoint y: 235, distance: 6.7
click at [690, 236] on div at bounding box center [688, 321] width 1114 height 578
click at [799, 235] on div at bounding box center [688, 321] width 1114 height 578
click at [838, 303] on div at bounding box center [688, 321] width 1114 height 578
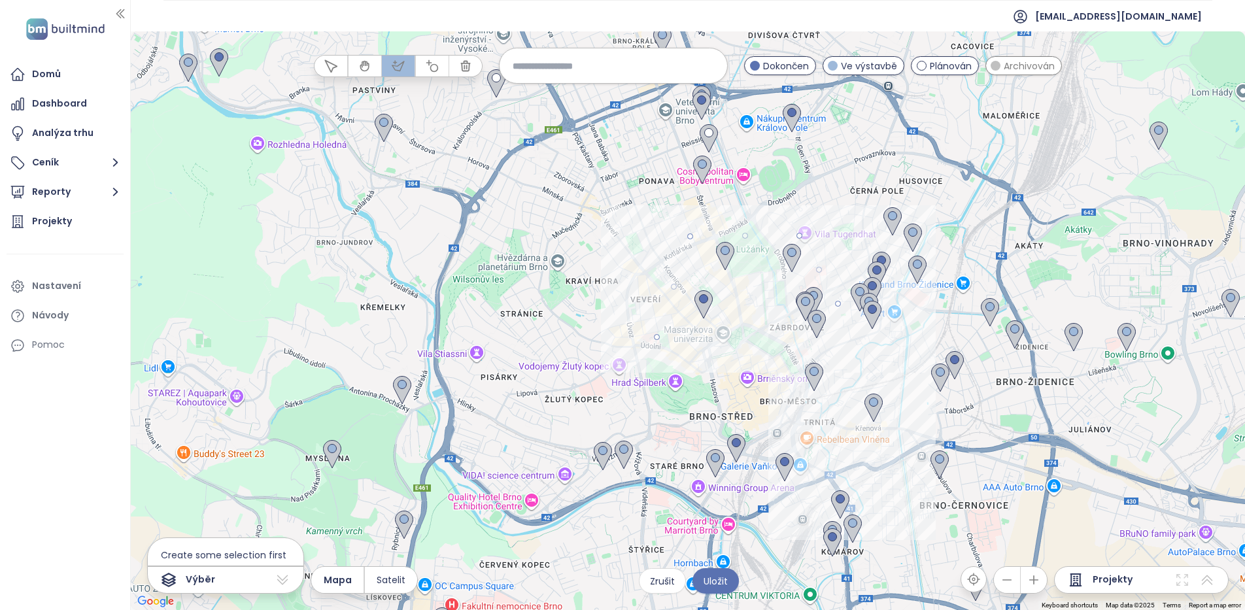
click at [854, 401] on div at bounding box center [688, 321] width 1114 height 578
click at [877, 545] on div at bounding box center [688, 321] width 1114 height 578
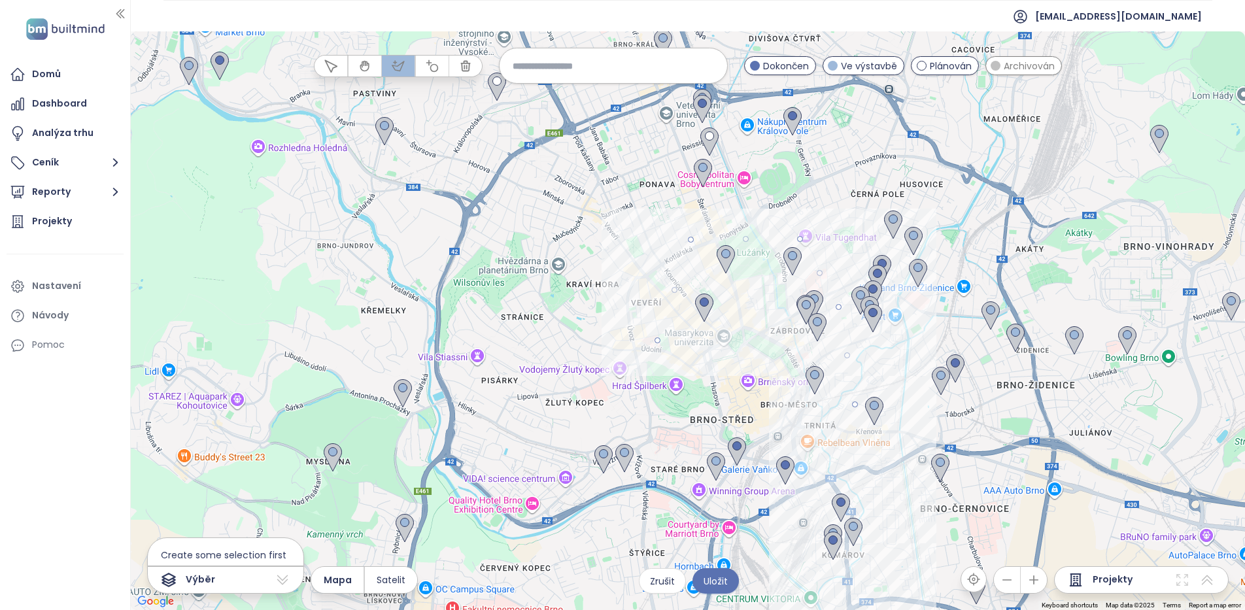
click at [878, 564] on div at bounding box center [688, 321] width 1114 height 578
drag, startPoint x: 797, startPoint y: 577, endPoint x: 728, endPoint y: 554, distance: 73.0
click at [784, 573] on div at bounding box center [688, 321] width 1114 height 578
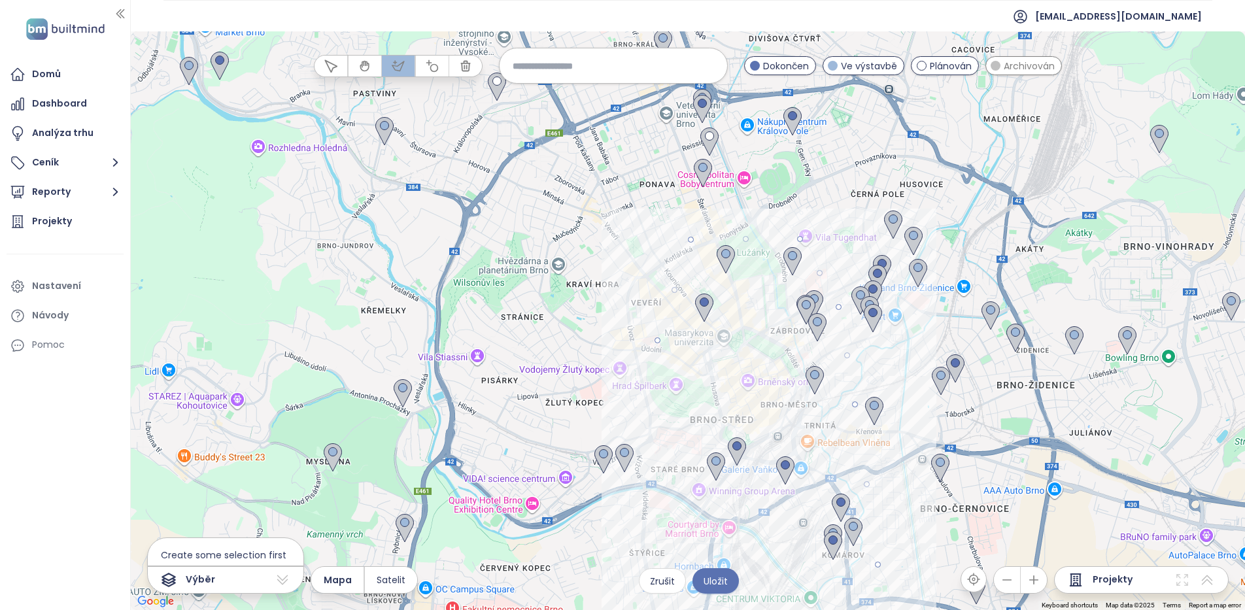
drag, startPoint x: 659, startPoint y: 543, endPoint x: 595, endPoint y: 522, distance: 66.8
click at [657, 543] on div at bounding box center [688, 321] width 1114 height 578
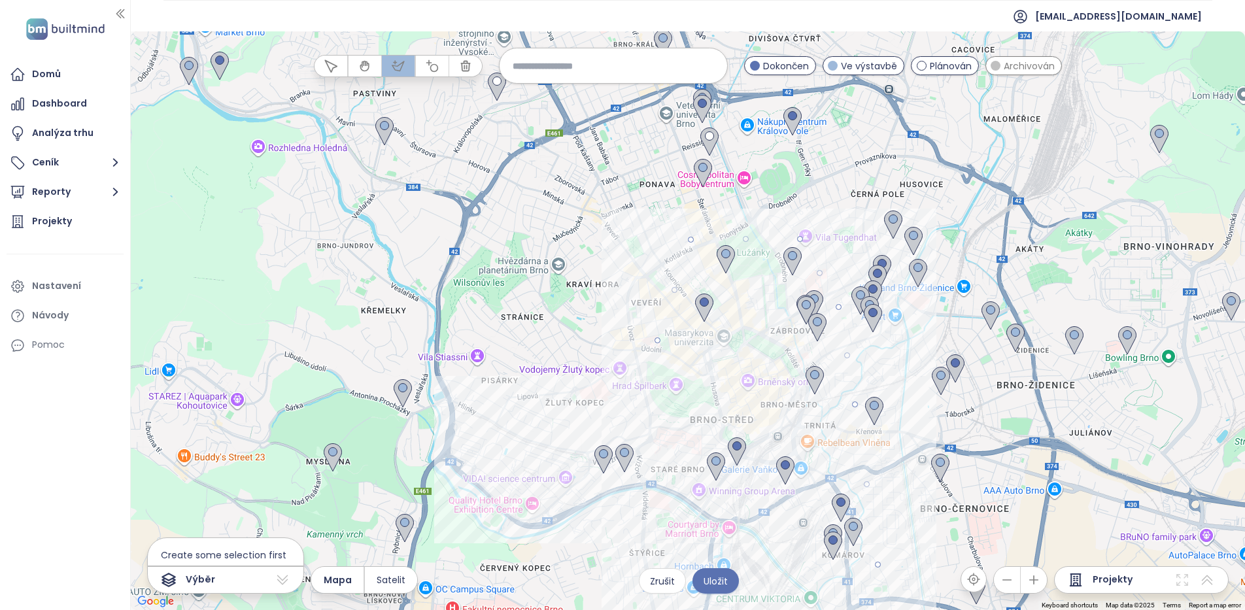
click at [554, 499] on div at bounding box center [688, 321] width 1114 height 578
drag, startPoint x: 589, startPoint y: 411, endPoint x: 635, endPoint y: 398, distance: 48.2
click at [603, 407] on div at bounding box center [688, 321] width 1114 height 578
click at [659, 341] on div at bounding box center [688, 321] width 1114 height 578
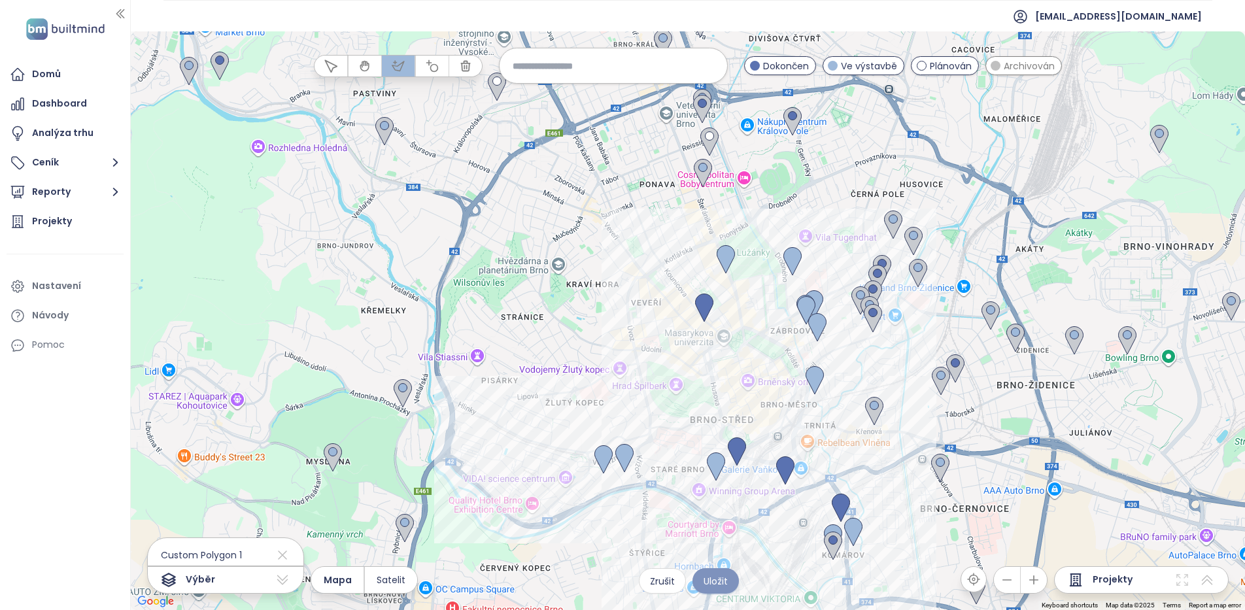
click at [720, 583] on span "Uložit" at bounding box center [715, 581] width 24 height 14
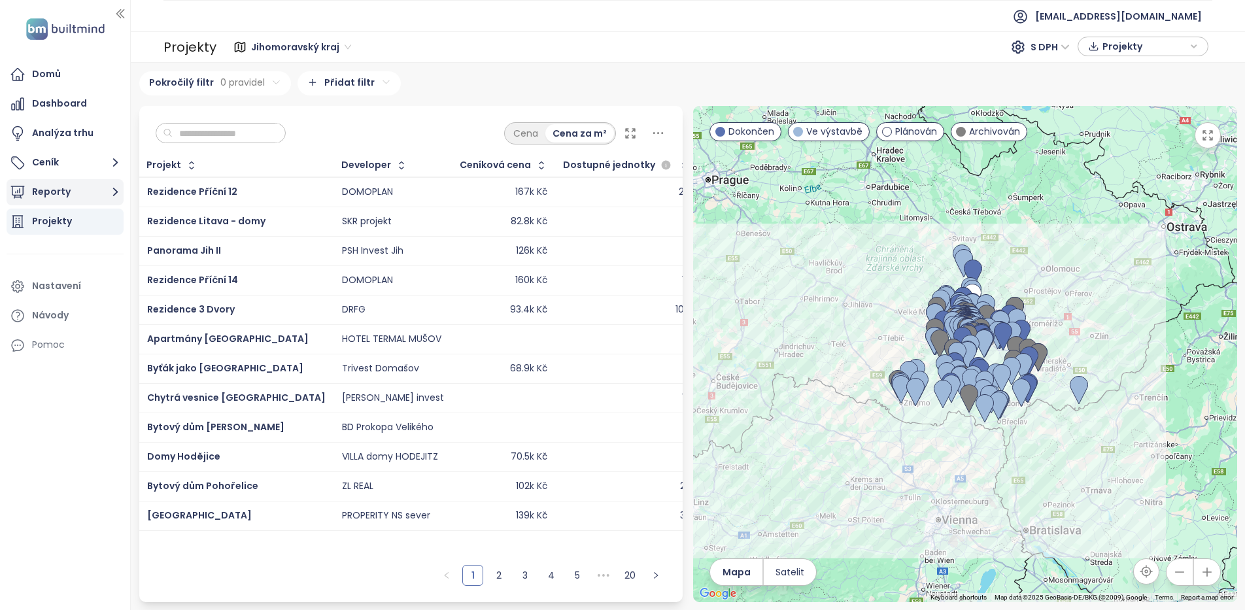
click at [107, 195] on icon "button" at bounding box center [115, 192] width 16 height 16
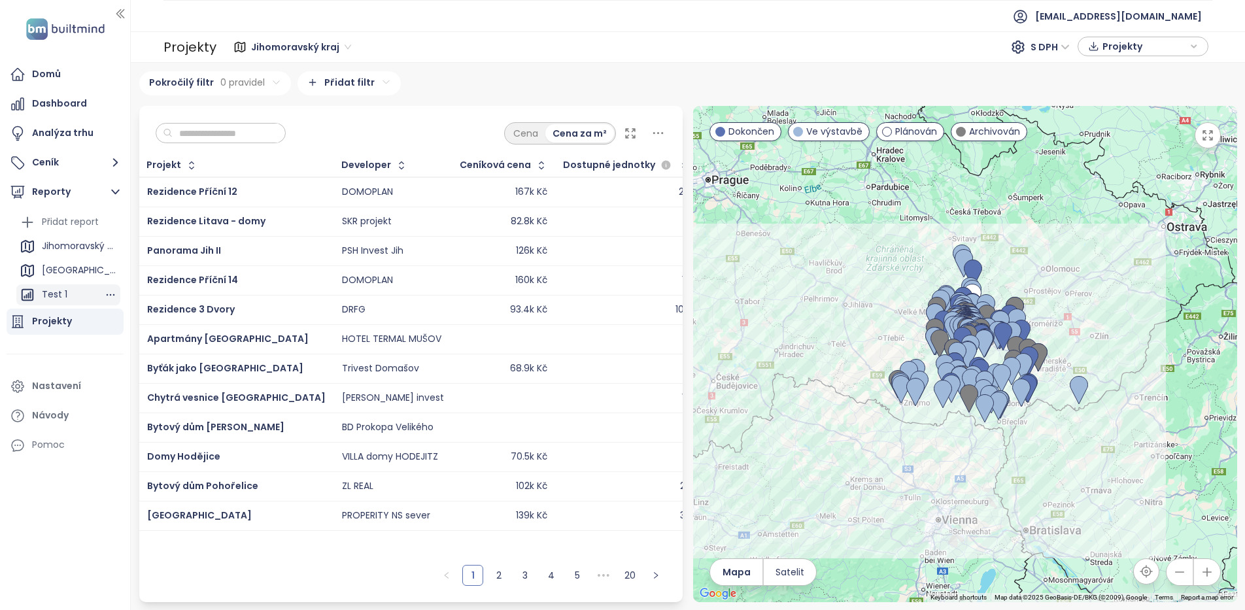
click at [80, 295] on div "Test 1" at bounding box center [68, 294] width 104 height 21
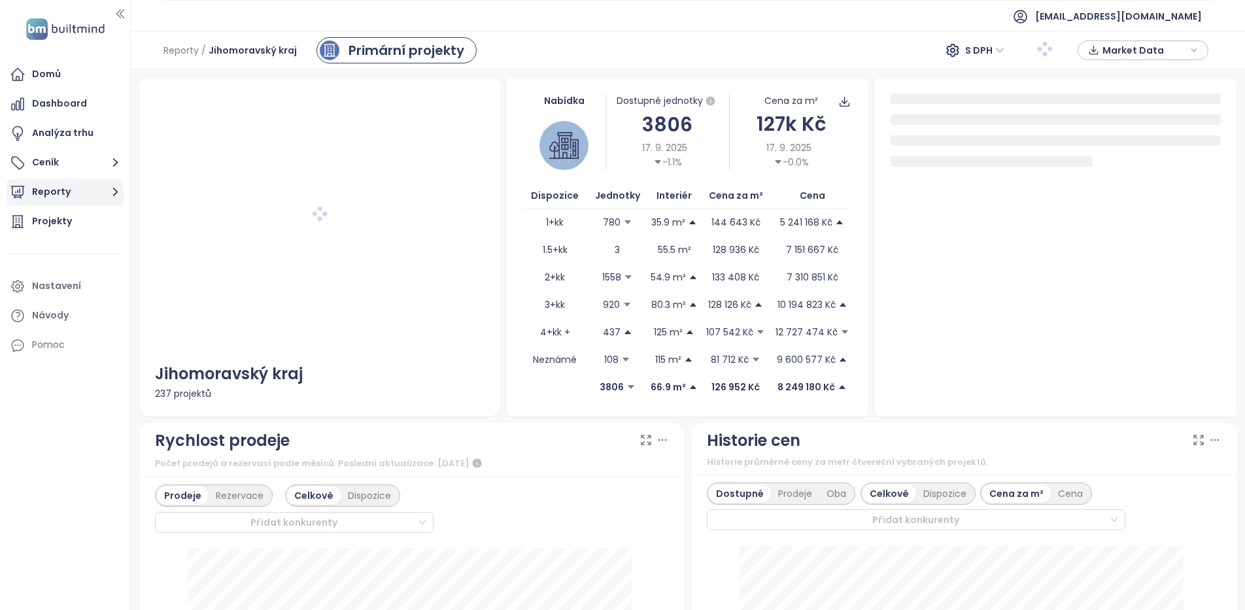
click at [118, 196] on icon "button" at bounding box center [115, 192] width 16 height 16
click at [113, 191] on icon "button" at bounding box center [115, 192] width 8 height 5
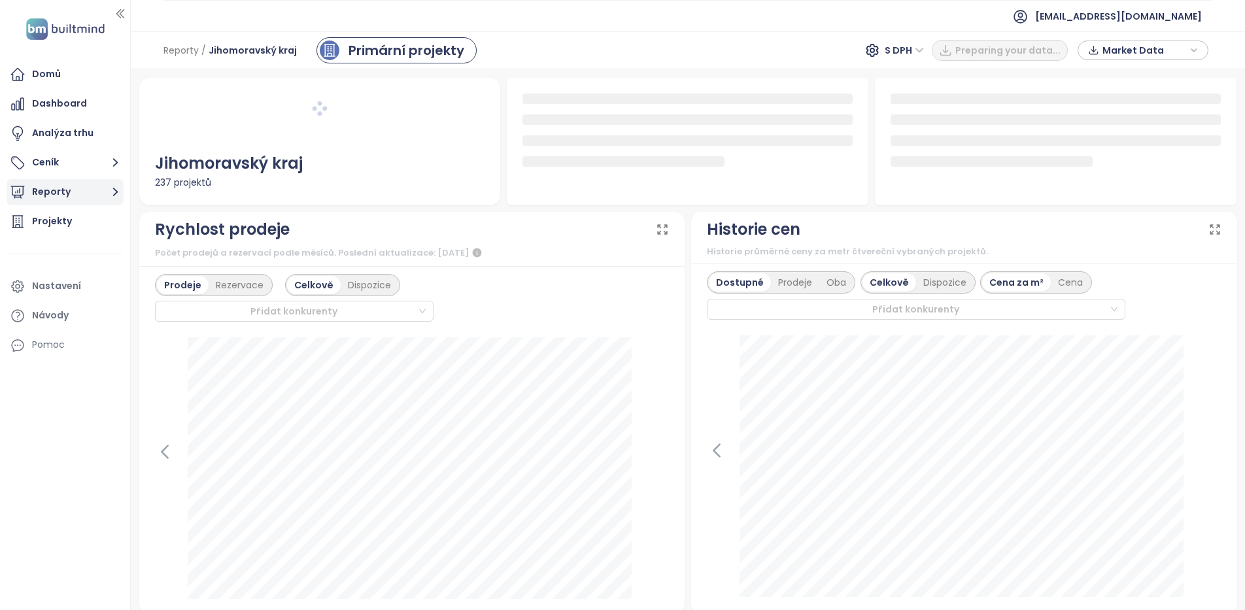
click at [115, 191] on icon "button" at bounding box center [115, 192] width 5 height 8
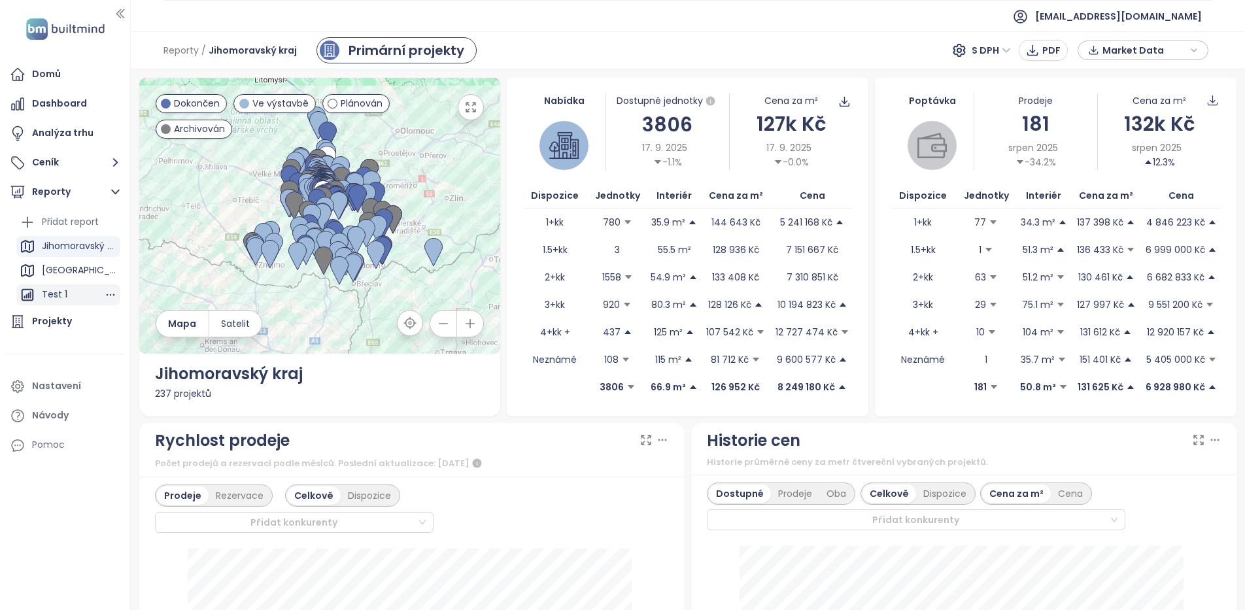
click at [63, 291] on div "Test 1" at bounding box center [54, 294] width 25 height 16
click at [54, 265] on div "[GEOGRAPHIC_DATA]" at bounding box center [79, 270] width 75 height 16
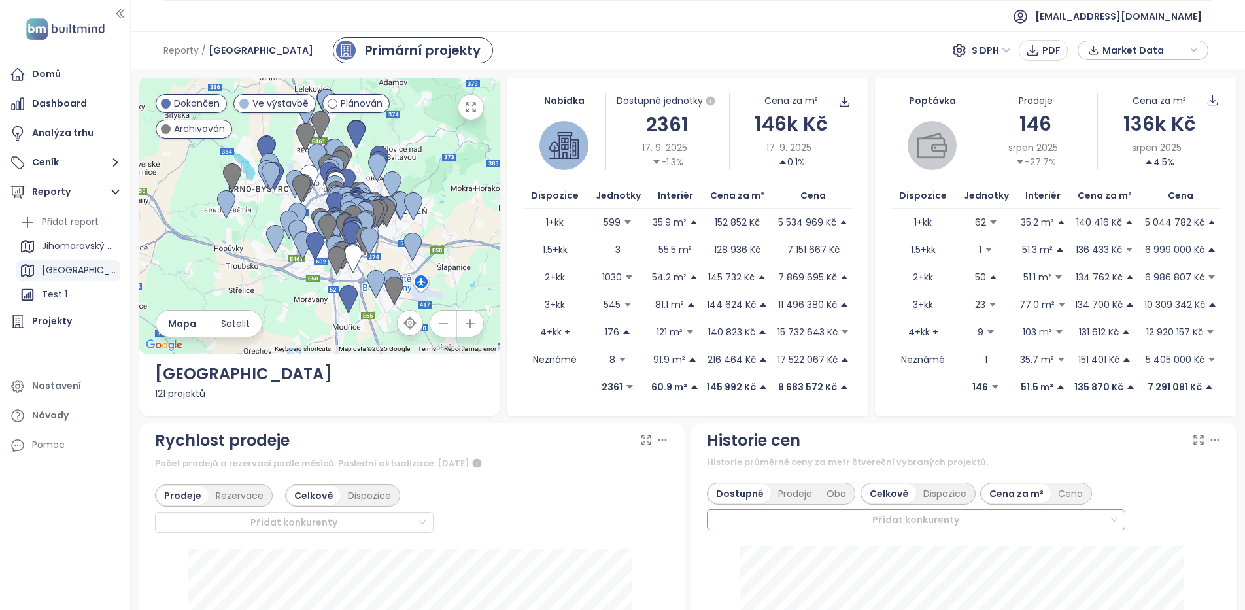
click at [888, 525] on div at bounding box center [909, 520] width 397 height 16
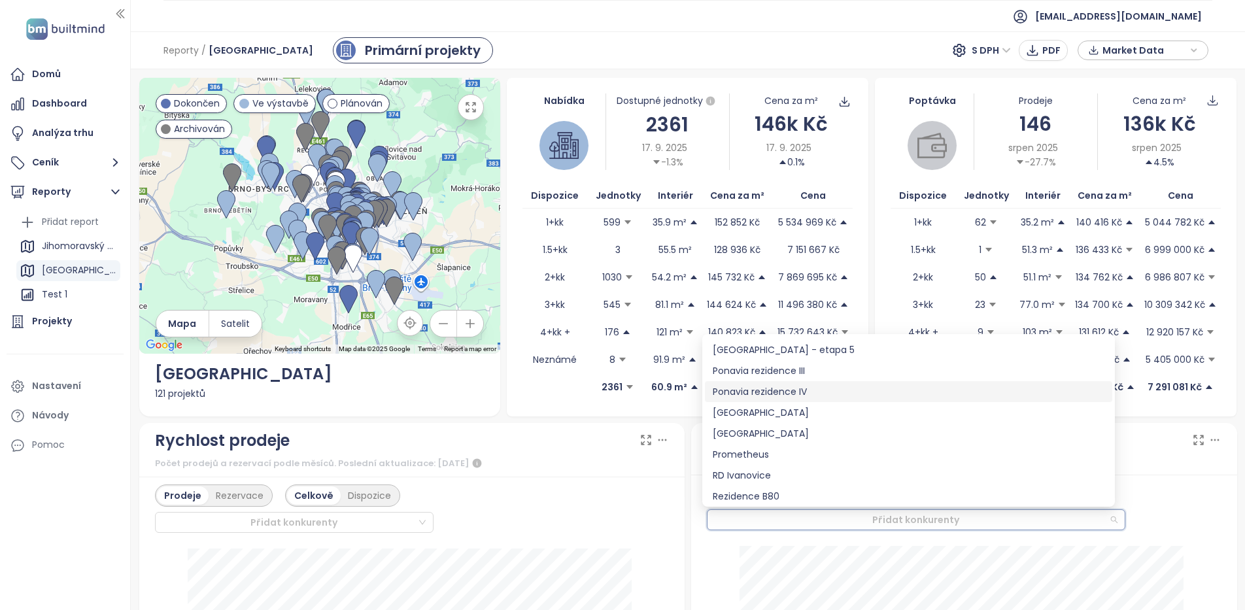
scroll to position [915, 0]
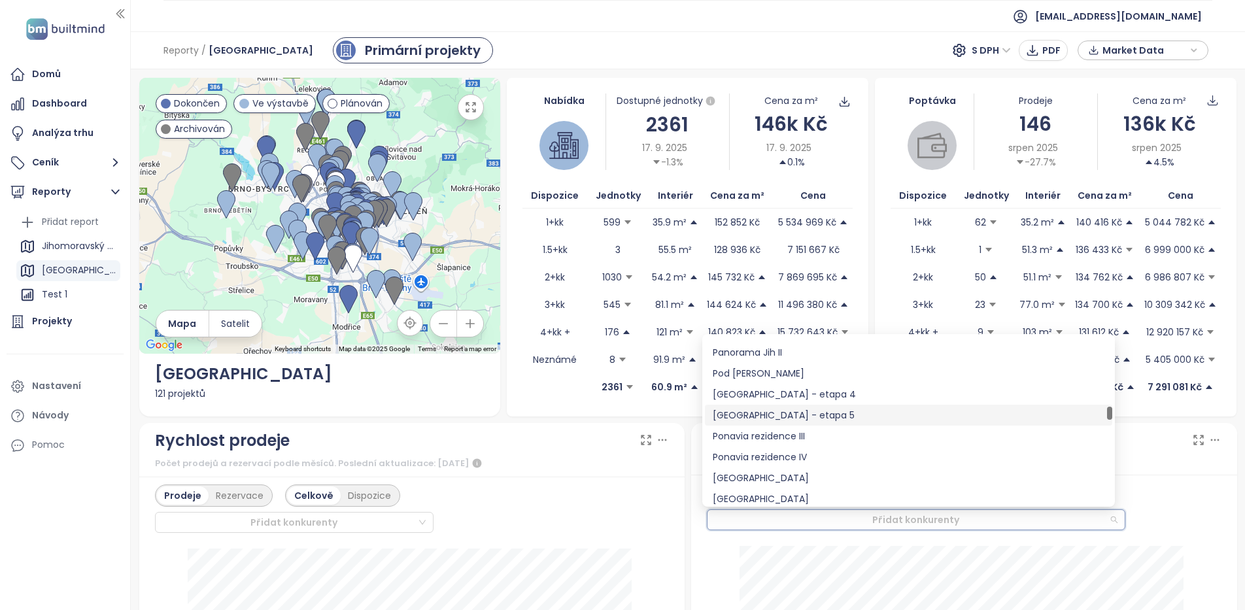
click at [804, 406] on div "[GEOGRAPHIC_DATA] - etapa 5" at bounding box center [908, 415] width 407 height 21
click at [809, 416] on div "[GEOGRAPHIC_DATA] - etapa 5" at bounding box center [908, 415] width 392 height 14
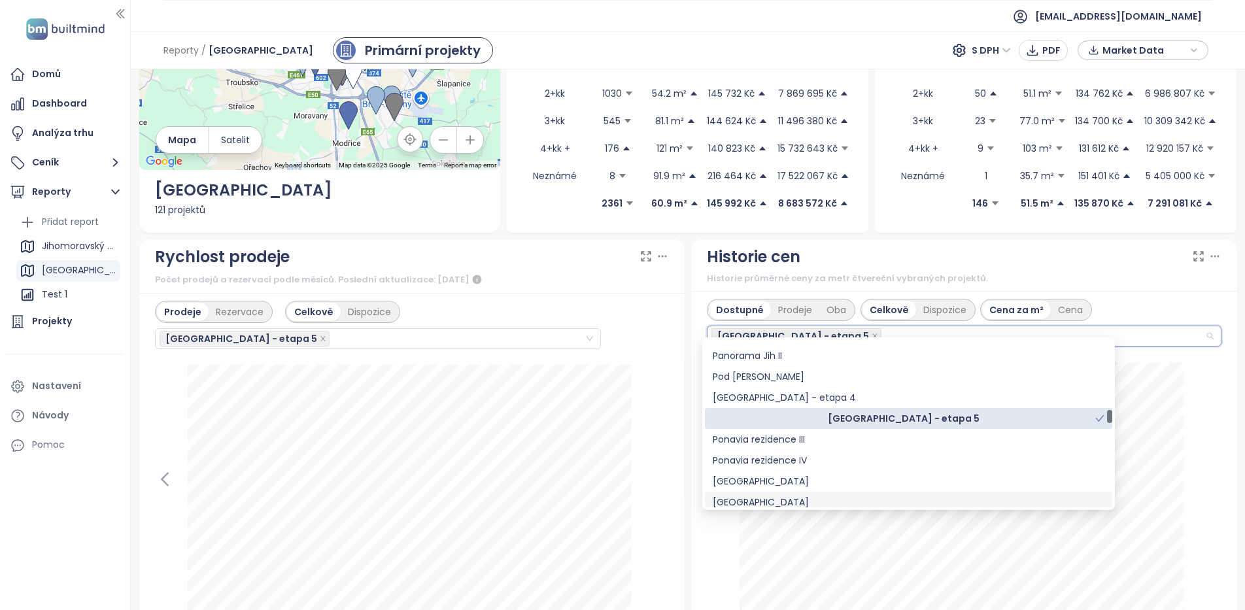
scroll to position [196, 0]
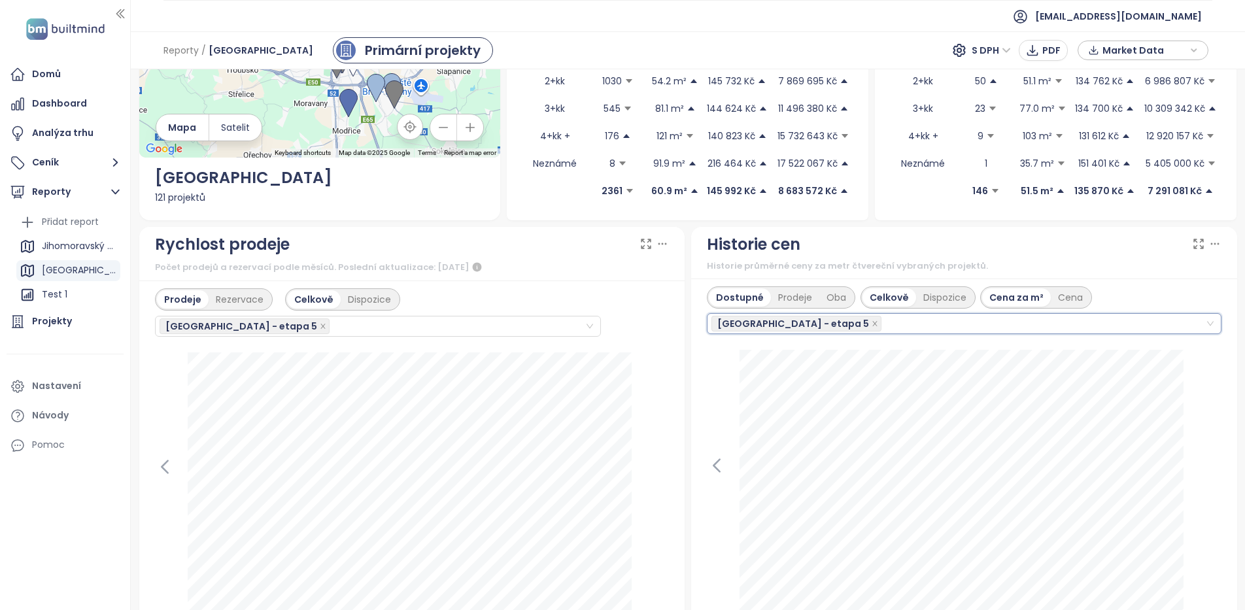
click at [1197, 486] on div at bounding box center [964, 482] width 514 height 264
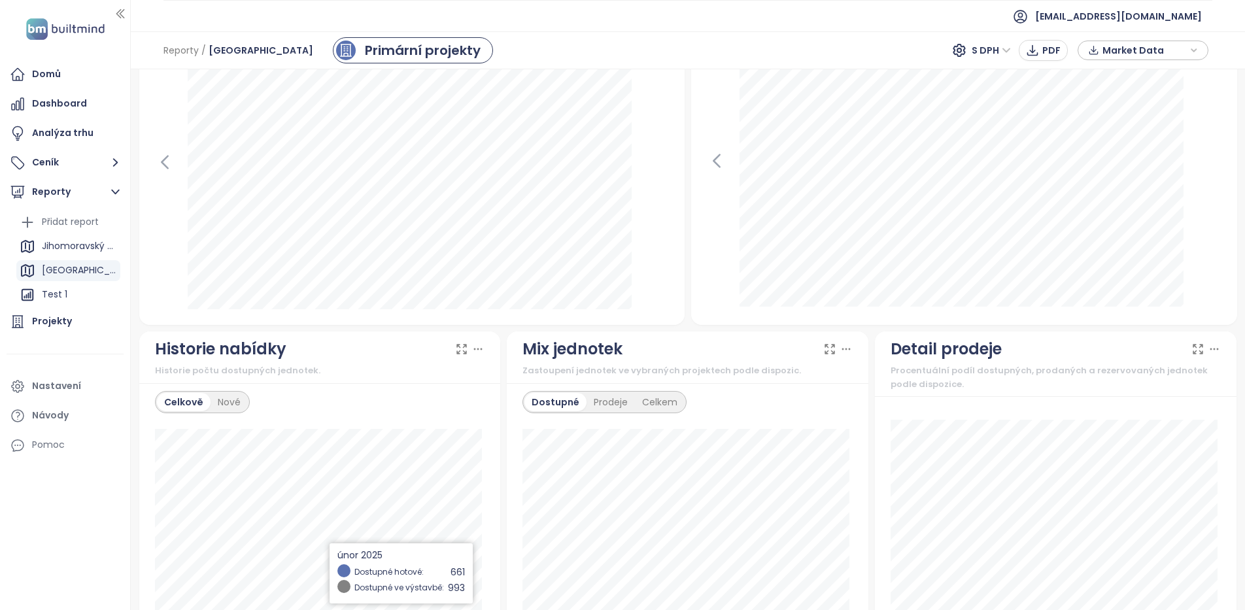
scroll to position [523, 0]
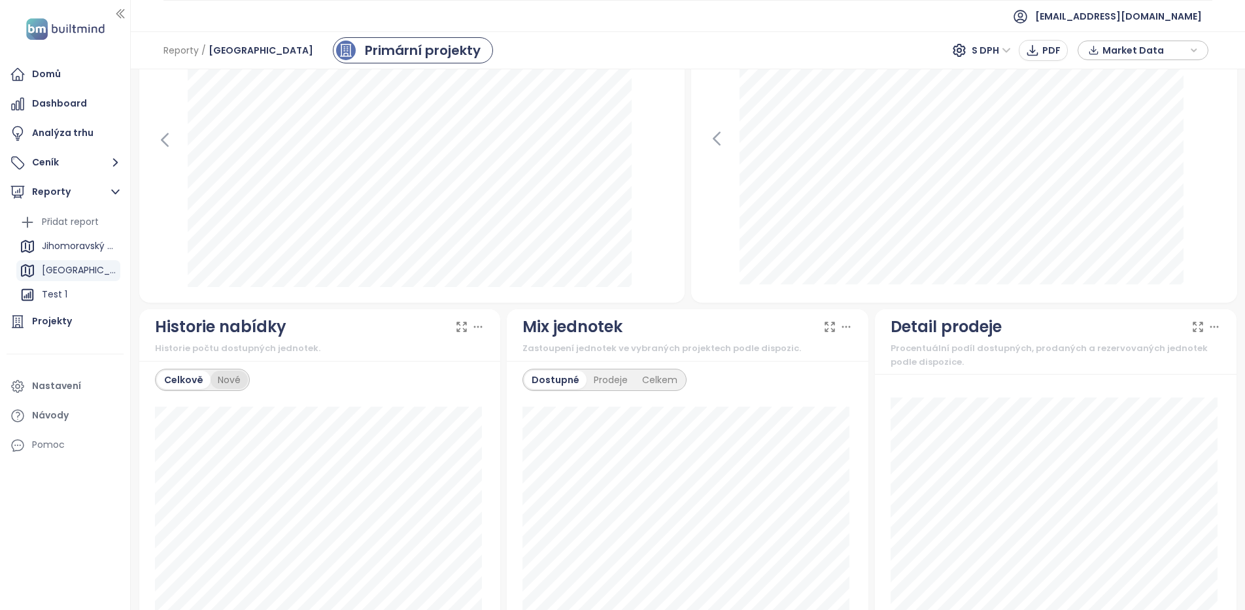
click at [231, 378] on div "Nové" at bounding box center [228, 380] width 37 height 18
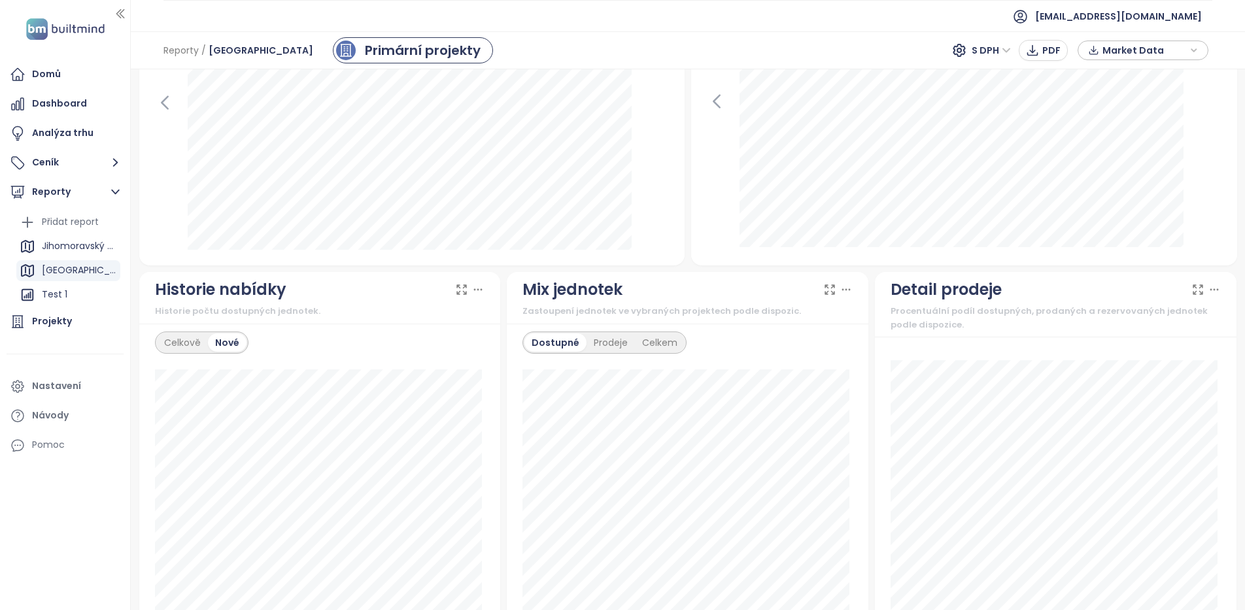
scroll to position [588, 0]
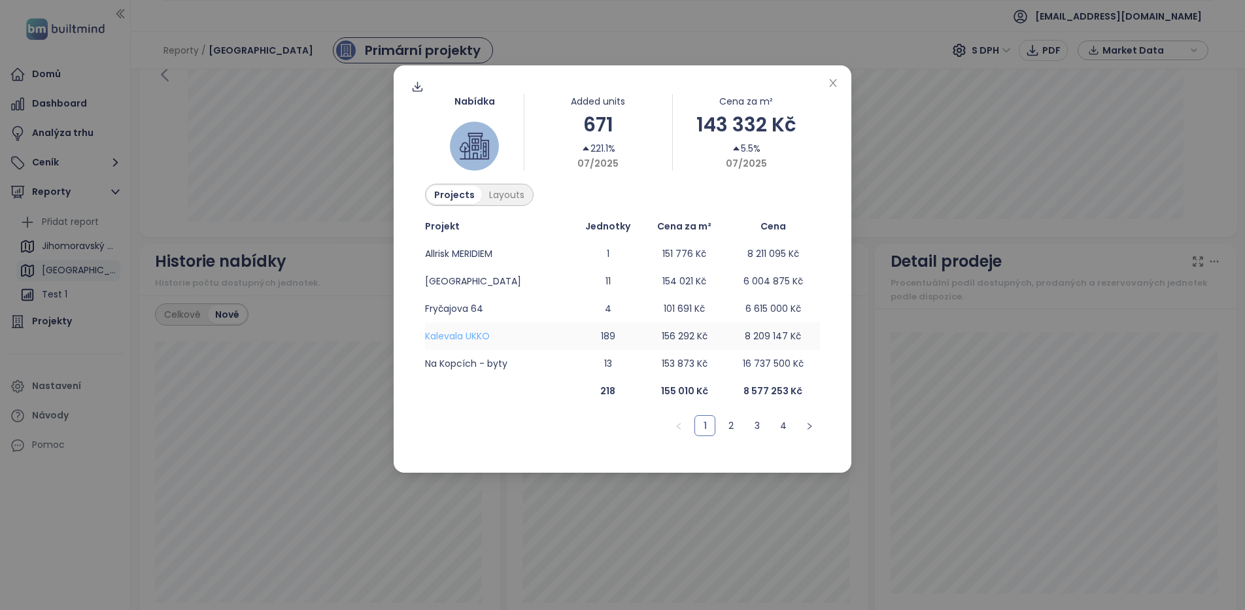
click at [472, 334] on span "Kalevala UKKO" at bounding box center [457, 335] width 65 height 13
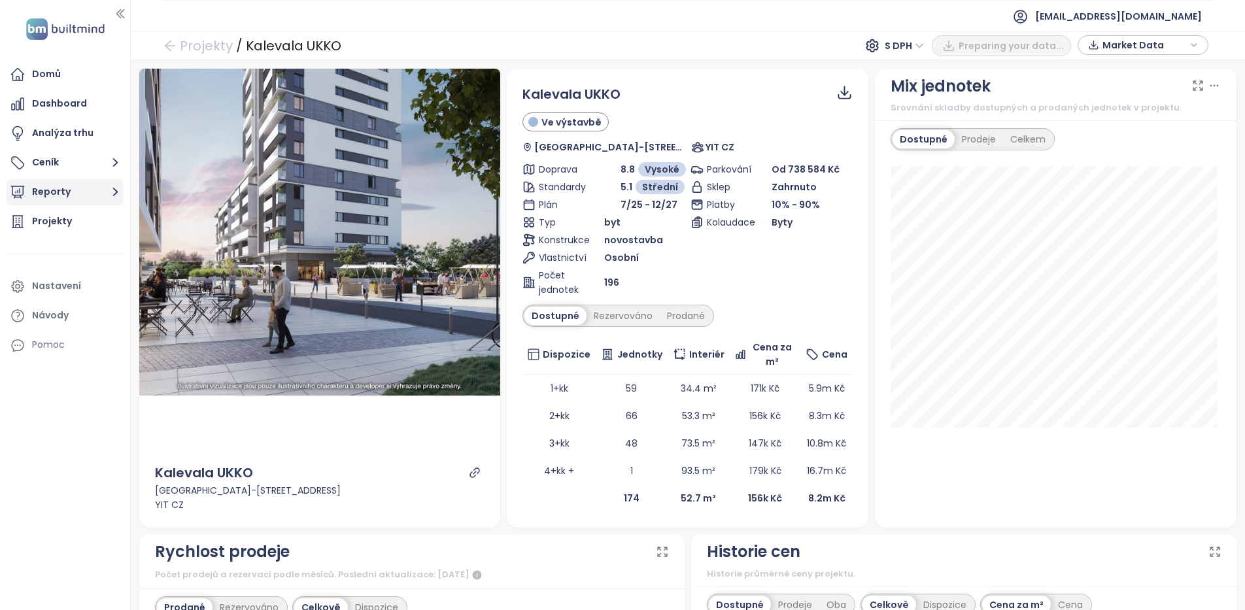
click at [118, 186] on icon "button" at bounding box center [115, 192] width 16 height 16
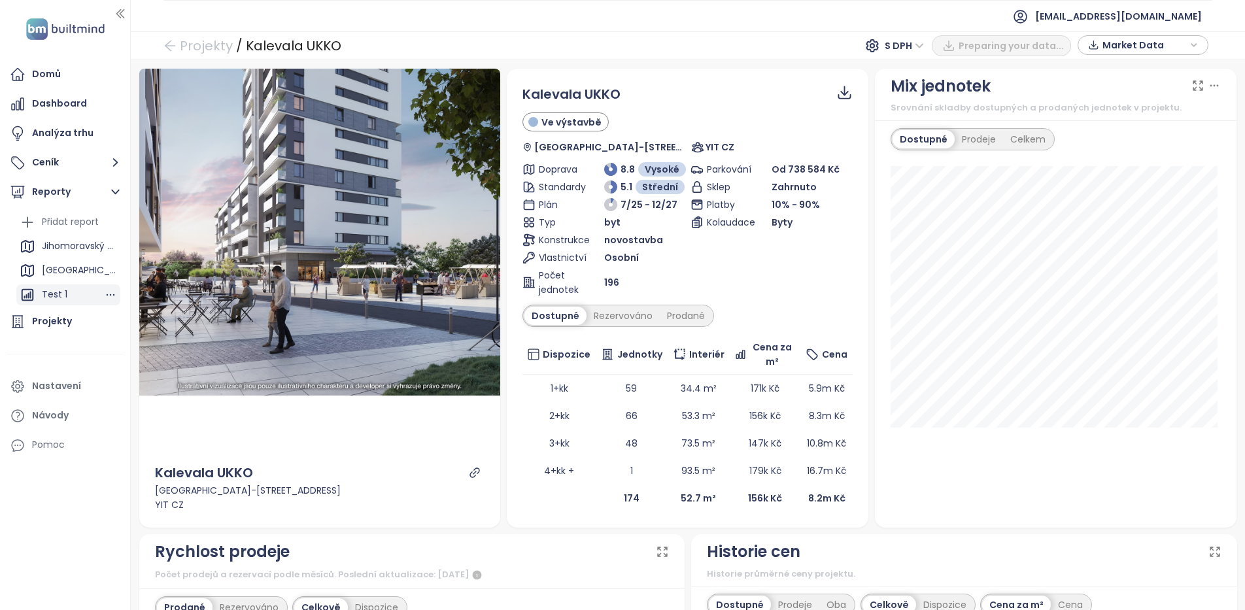
click at [67, 297] on div "Test 1" at bounding box center [68, 294] width 104 height 21
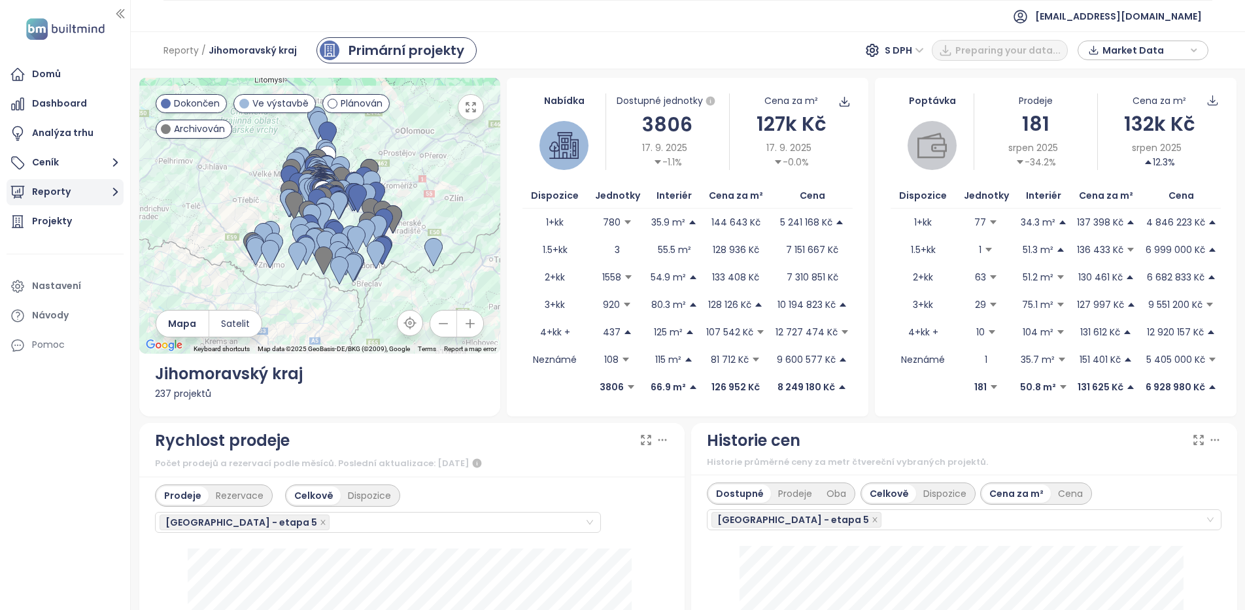
click at [118, 194] on icon "button" at bounding box center [115, 192] width 16 height 16
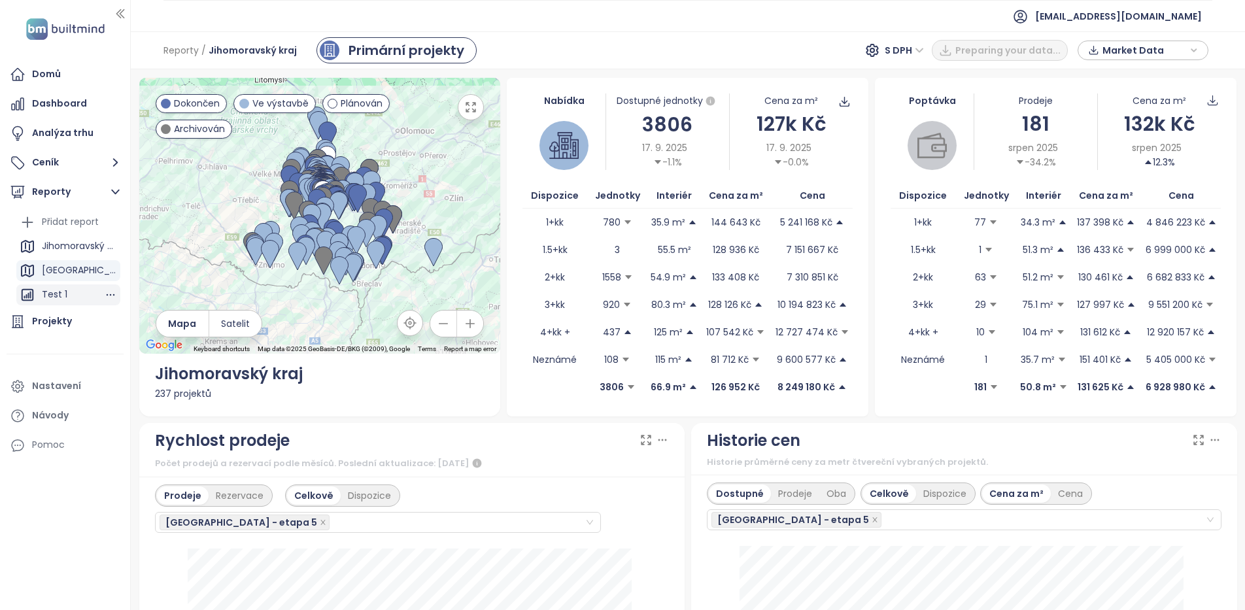
click at [27, 290] on icon at bounding box center [28, 295] width 16 height 16
